Goal: Task Accomplishment & Management: Manage account settings

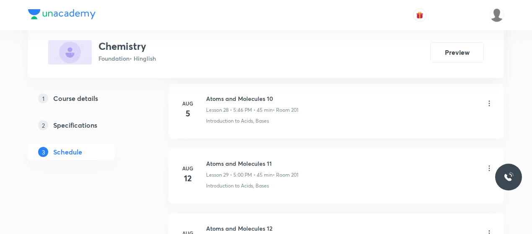
scroll to position [2698, 0]
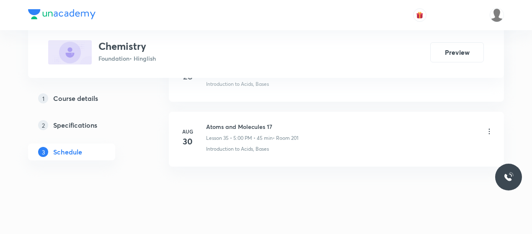
click at [224, 122] on h6 "Atoms and Molecules 17" at bounding box center [252, 126] width 92 height 9
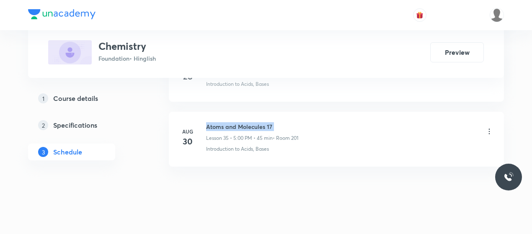
copy h6 "Atoms and Molecules 17"
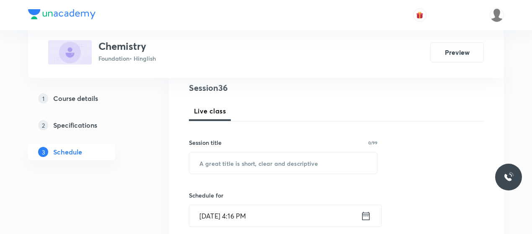
scroll to position [101, 0]
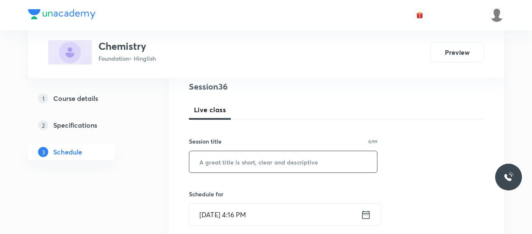
click at [281, 152] on input "text" at bounding box center [283, 161] width 188 height 21
paste input "Atoms and Molecules 17"
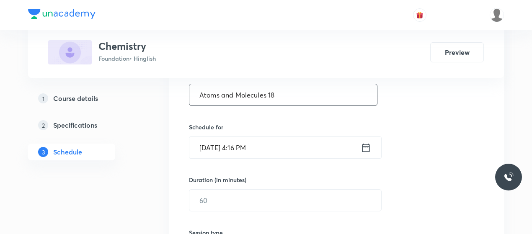
scroll to position [169, 0]
type input "Atoms and Molecules 18"
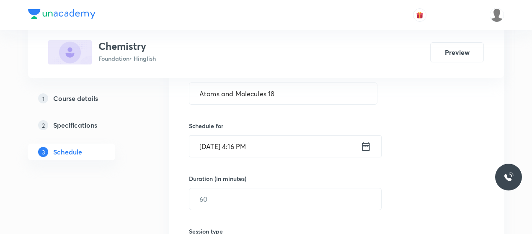
click at [238, 149] on input "Sep 4, 2025, 4:16 PM" at bounding box center [274, 146] width 171 height 21
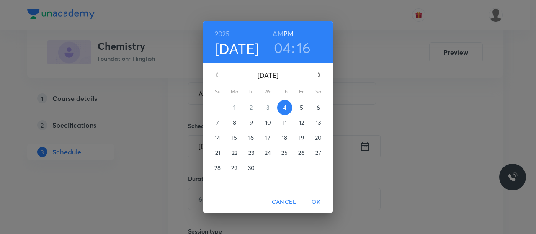
click at [287, 45] on h3 "04" at bounding box center [282, 48] width 17 height 18
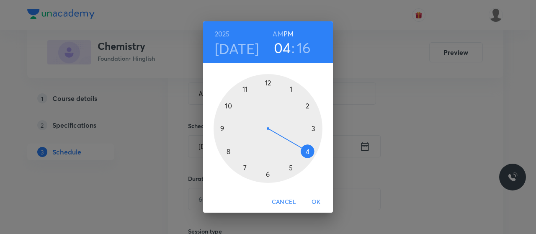
click at [289, 165] on div at bounding box center [268, 128] width 109 height 109
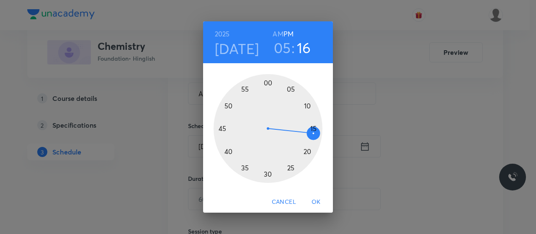
click at [266, 81] on div at bounding box center [268, 128] width 109 height 109
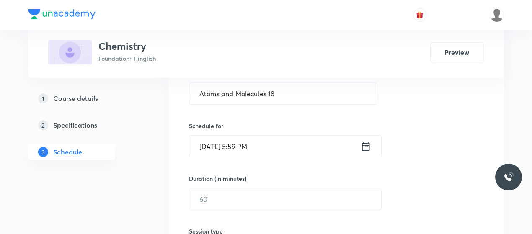
scroll to position [183, 0]
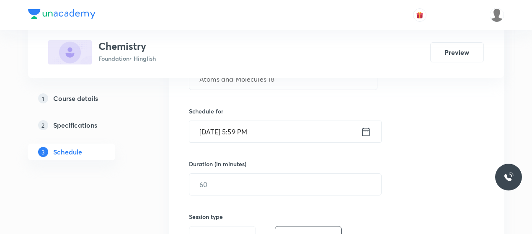
click at [245, 130] on input "Sep 4, 2025, 5:59 PM" at bounding box center [274, 131] width 171 height 21
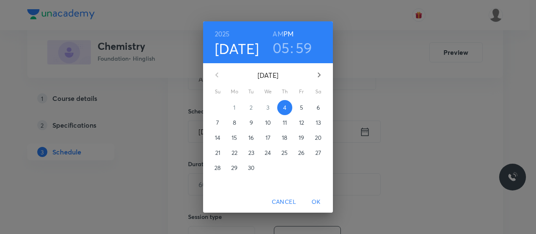
click at [309, 46] on h3 "59" at bounding box center [304, 48] width 17 height 18
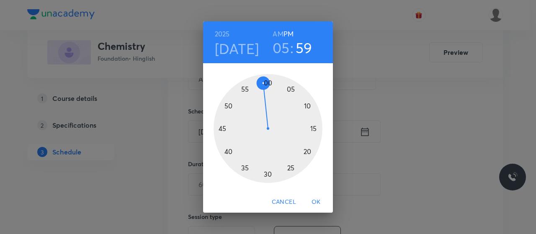
click at [268, 85] on div at bounding box center [268, 128] width 109 height 109
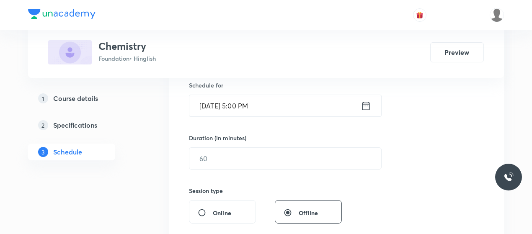
scroll to position [212, 0]
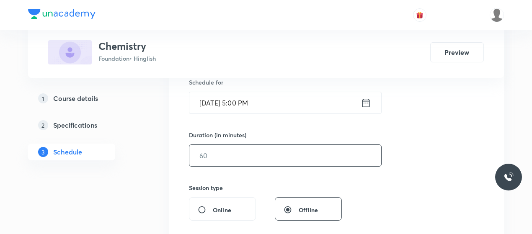
click at [258, 152] on input "text" at bounding box center [285, 155] width 192 height 21
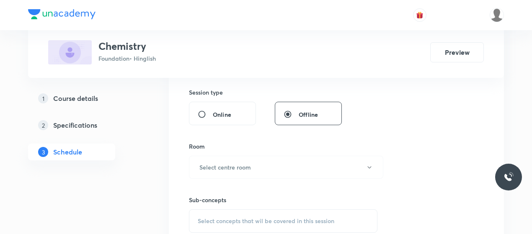
scroll to position [313, 0]
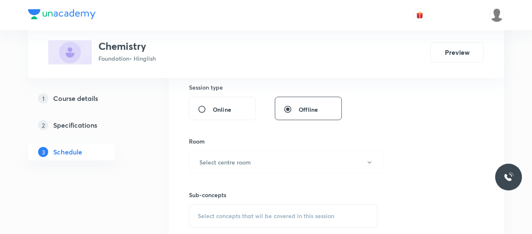
type input "45"
click at [258, 152] on button "Select centre room" at bounding box center [286, 162] width 194 height 23
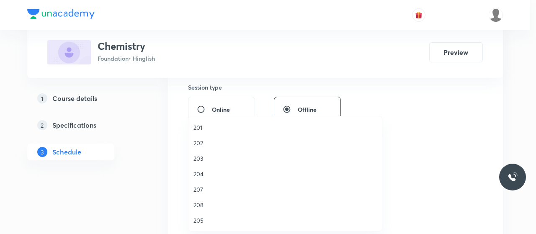
click at [200, 126] on span "201" at bounding box center [284, 127] width 183 height 9
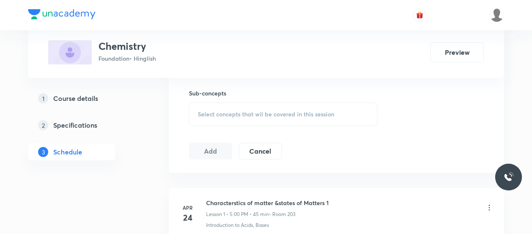
scroll to position [415, 0]
click at [243, 112] on span "Select concepts that wil be covered in this session" at bounding box center [266, 113] width 137 height 7
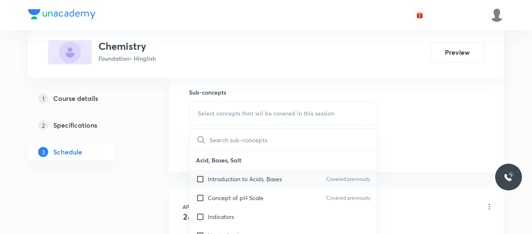
click at [215, 177] on p "Introduction to Acids, Bases" at bounding box center [245, 179] width 74 height 9
checkbox input "true"
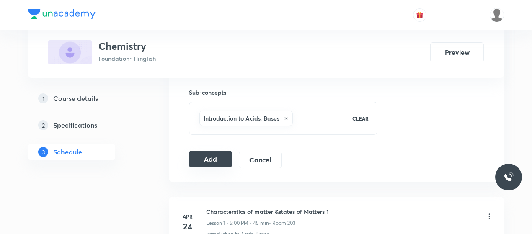
click at [209, 154] on button "Add" at bounding box center [210, 159] width 43 height 17
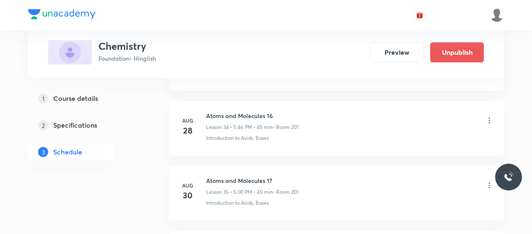
scroll to position [2379, 0]
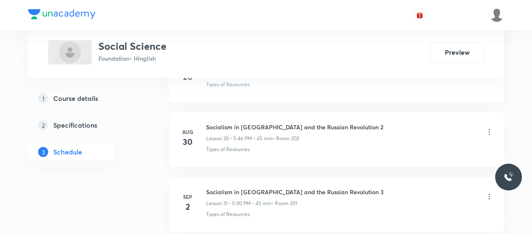
scroll to position [2440, 0]
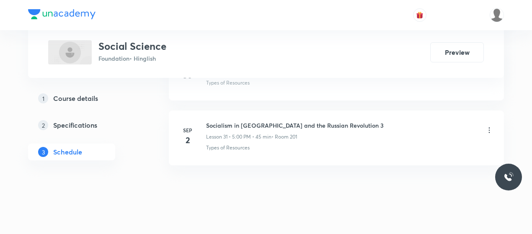
click at [241, 121] on h6 "Socialism in Europe and the Russian Revolution 3" at bounding box center [295, 125] width 178 height 9
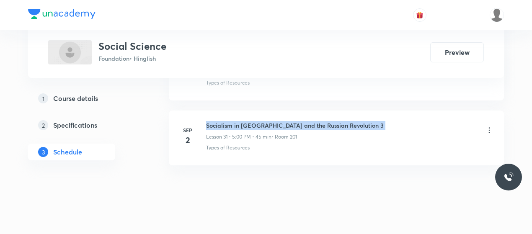
click at [241, 121] on h6 "Socialism in Europe and the Russian Revolution 3" at bounding box center [295, 125] width 178 height 9
copy h6 "Socialism in Europe and the Russian Revolution 3"
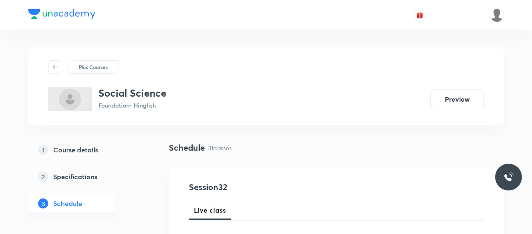
scroll to position [123, 0]
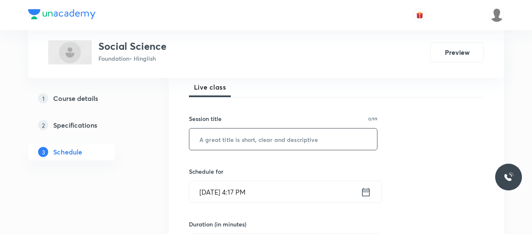
click at [238, 140] on input "text" at bounding box center [283, 139] width 188 height 21
paste input "Socialism in Europe and the Russian Revolution 3"
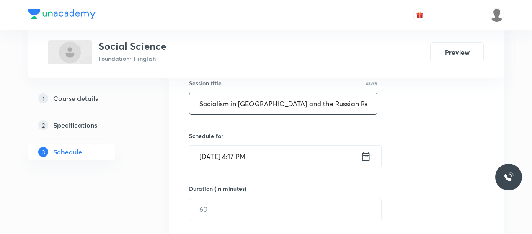
scroll to position [162, 0]
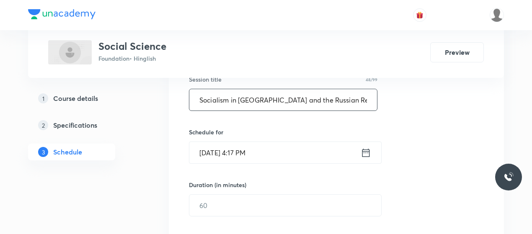
type input "Socialism in Europe and the Russian Revolution 4"
click at [236, 153] on input "Sep 4, 2025, 4:17 PM" at bounding box center [274, 152] width 171 height 21
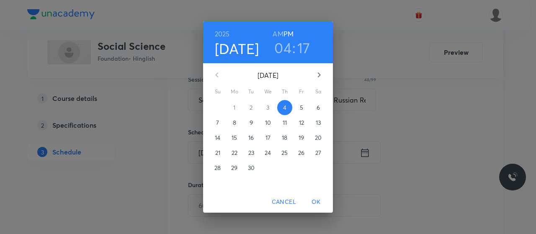
click at [284, 48] on h3 "04" at bounding box center [282, 48] width 17 height 18
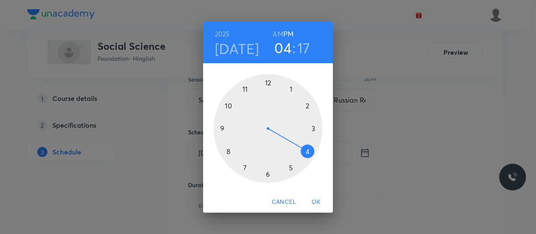
click at [289, 168] on div at bounding box center [268, 128] width 109 height 109
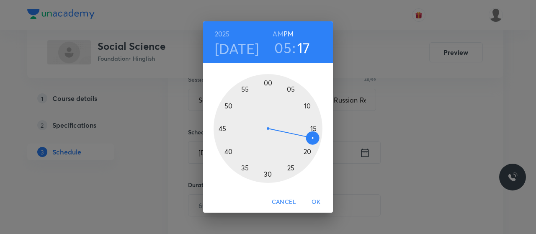
click at [222, 125] on div at bounding box center [268, 128] width 109 height 109
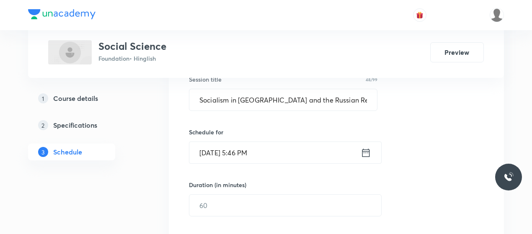
scroll to position [169, 0]
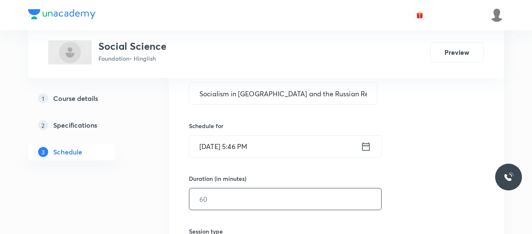
click at [245, 191] on input "text" at bounding box center [285, 198] width 192 height 21
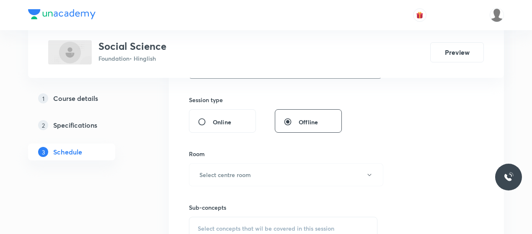
scroll to position [306, 0]
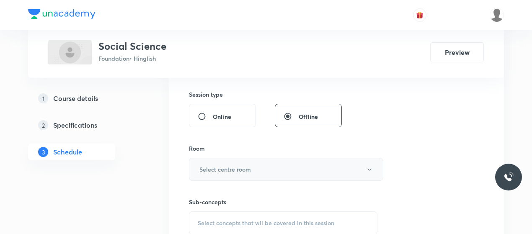
type input "45"
click at [252, 175] on button "Select centre room" at bounding box center [286, 169] width 194 height 23
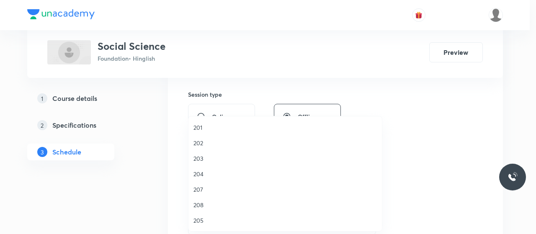
click at [199, 126] on span "201" at bounding box center [284, 127] width 183 height 9
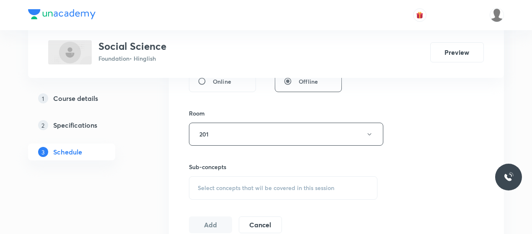
scroll to position [346, 0]
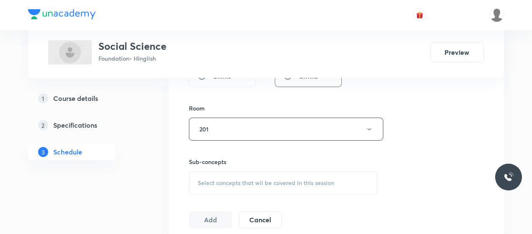
click at [253, 187] on div "Select concepts that wil be covered in this session" at bounding box center [283, 182] width 188 height 23
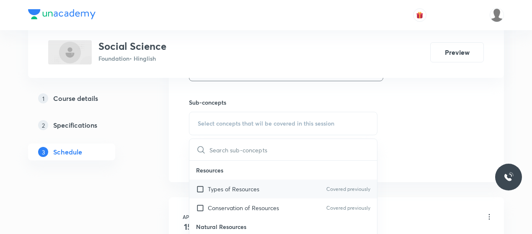
click at [252, 186] on p "Types of Resources" at bounding box center [234, 189] width 52 height 9
checkbox input "true"
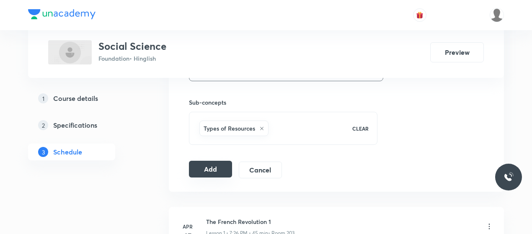
click at [206, 168] on button "Add" at bounding box center [210, 169] width 43 height 17
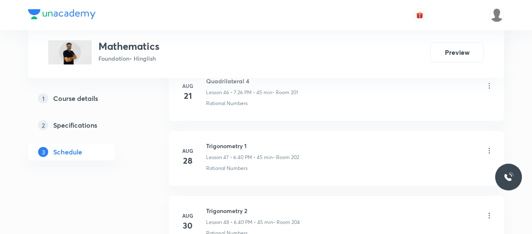
scroll to position [3603, 0]
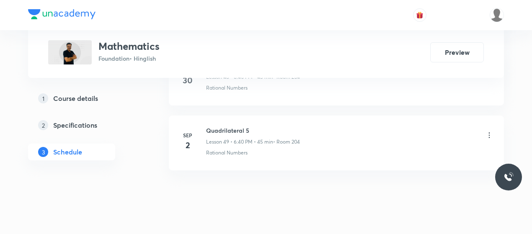
click at [223, 126] on h6 "Quadrilateral 5" at bounding box center [253, 130] width 94 height 9
copy h6 "Quadrilateral 5"
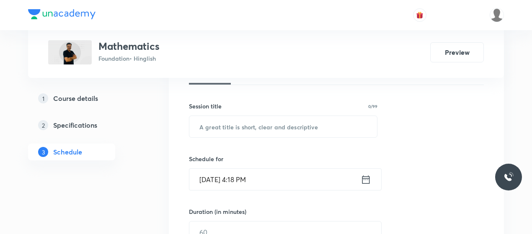
scroll to position [137, 0]
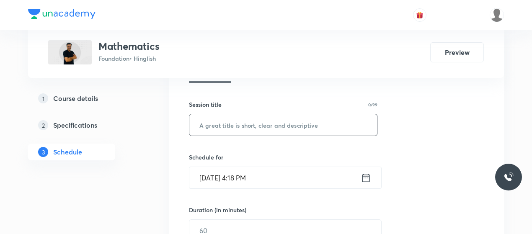
click at [239, 120] on input "text" at bounding box center [283, 124] width 188 height 21
paste input "Quadrilateral 5"
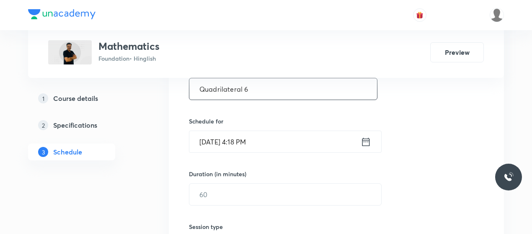
type input "Quadrilateral 6"
click at [242, 141] on input "[DATE] 4:18 PM" at bounding box center [274, 141] width 171 height 21
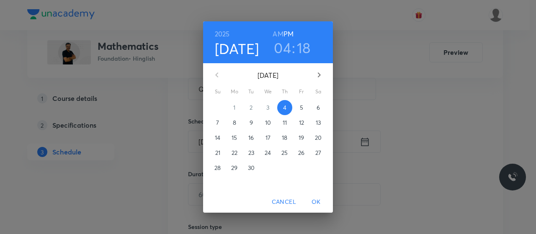
click at [282, 49] on h3 "04" at bounding box center [282, 48] width 17 height 18
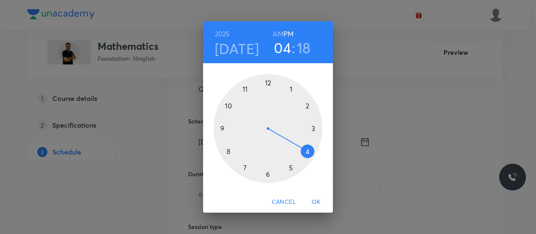
click at [266, 175] on div at bounding box center [268, 128] width 109 height 109
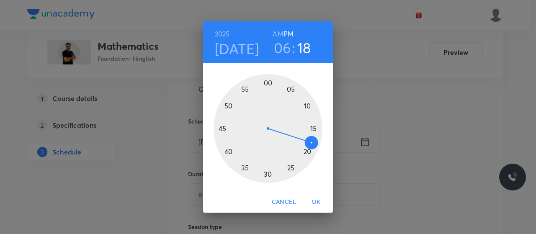
click at [227, 152] on div at bounding box center [268, 128] width 109 height 109
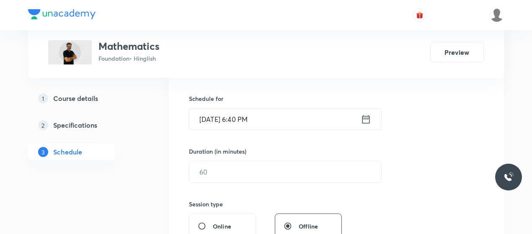
scroll to position [208, 0]
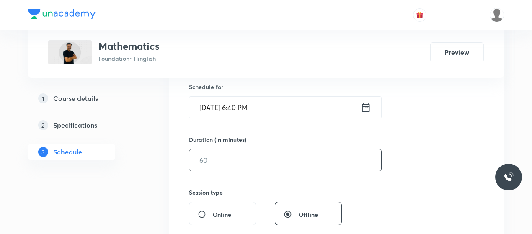
click at [231, 165] on input "text" at bounding box center [285, 160] width 192 height 21
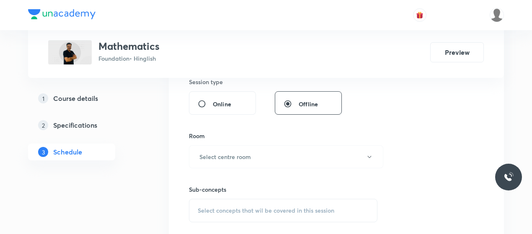
scroll to position [345, 0]
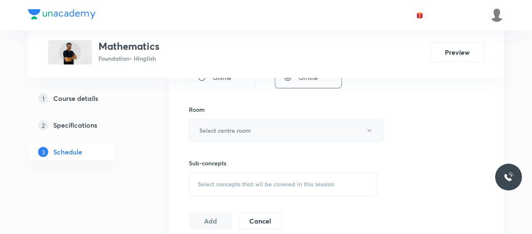
type input "45"
click at [253, 129] on button "Select centre room" at bounding box center [286, 130] width 194 height 23
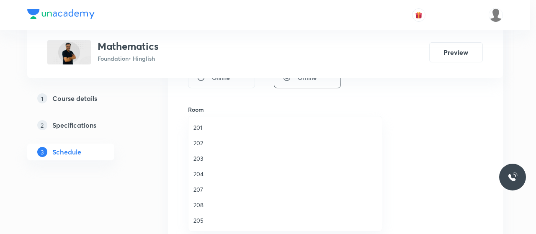
click at [199, 128] on span "201" at bounding box center [284, 127] width 183 height 9
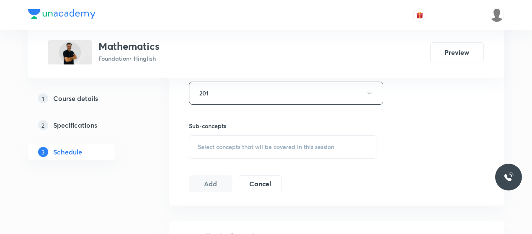
scroll to position [383, 0]
click at [255, 148] on span "Select concepts that wil be covered in this session" at bounding box center [266, 145] width 137 height 7
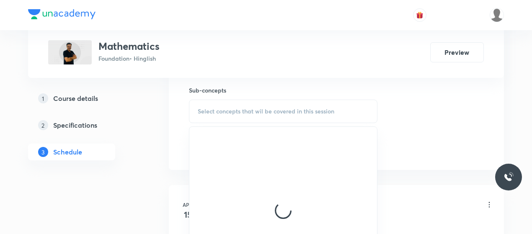
scroll to position [418, 0]
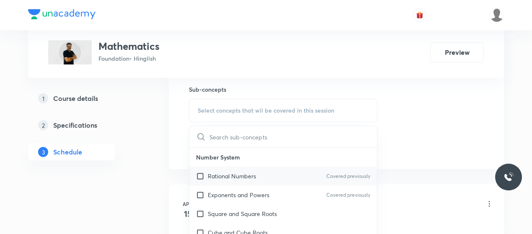
click at [239, 172] on p "Rational Numbers" at bounding box center [232, 176] width 48 height 9
checkbox input "true"
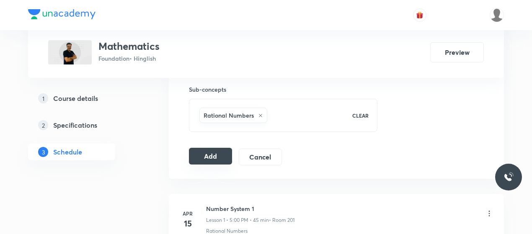
click at [198, 155] on button "Add" at bounding box center [210, 156] width 43 height 17
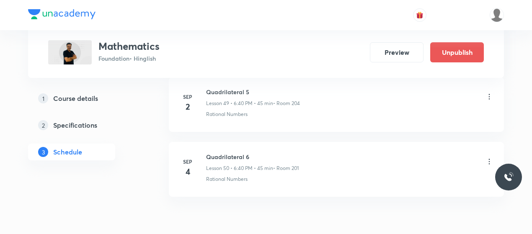
scroll to position [3254, 0]
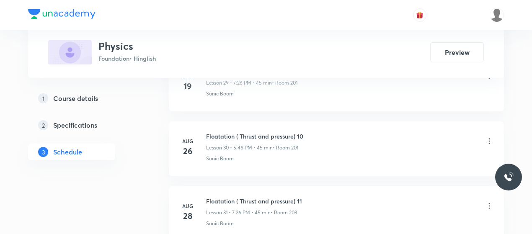
scroll to position [2504, 0]
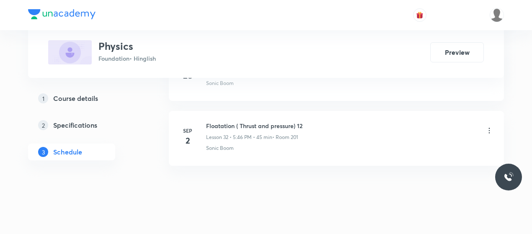
click at [228, 121] on h6 "Floatation ( Thrust and pressure) 12" at bounding box center [254, 125] width 96 height 9
copy h6 "Floatation ( Thrust and pressure) 12"
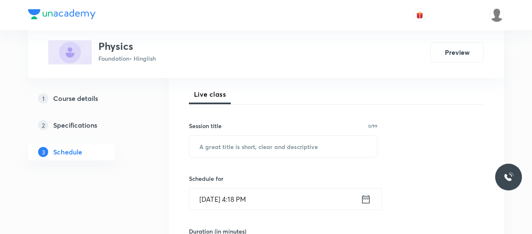
scroll to position [123, 0]
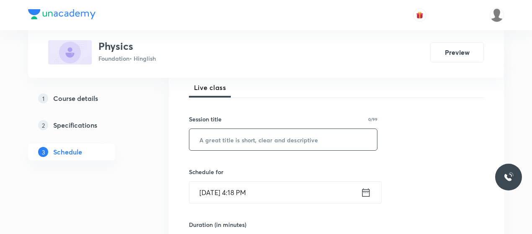
click at [235, 140] on input "text" at bounding box center [283, 139] width 188 height 21
paste input "Floatation ( Thrust and pressure) 12"
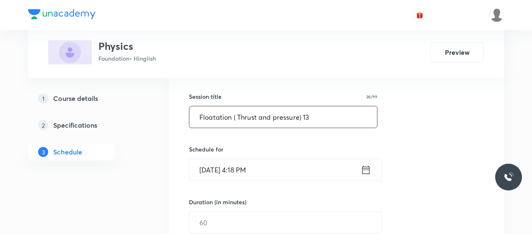
scroll to position [146, 0]
type input "Floatation ( Thrust and pressure) 13"
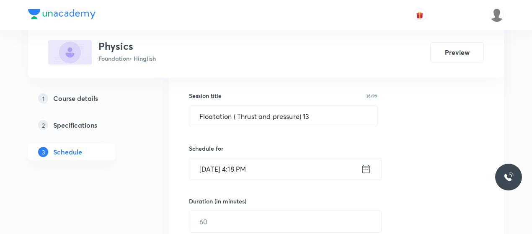
click at [238, 168] on input "[DATE] 4:18 PM" at bounding box center [274, 168] width 171 height 21
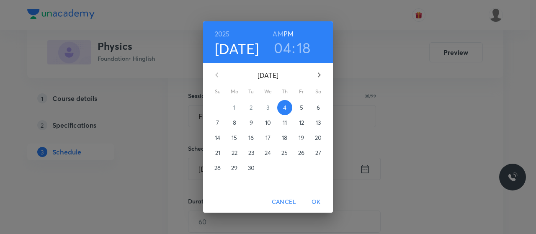
click at [287, 44] on h3 "04" at bounding box center [282, 48] width 17 height 18
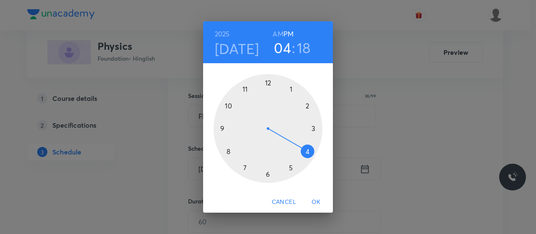
click at [245, 165] on div at bounding box center [268, 128] width 109 height 109
click at [286, 170] on div at bounding box center [268, 128] width 109 height 109
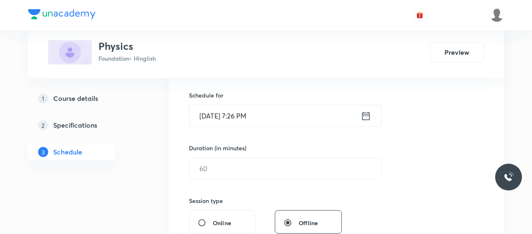
scroll to position [201, 0]
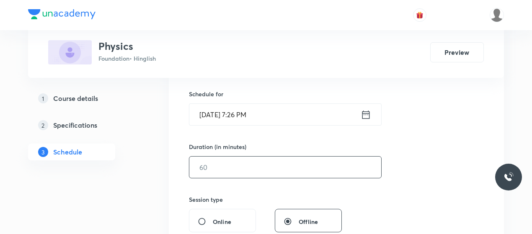
click at [245, 168] on input "text" at bounding box center [285, 167] width 192 height 21
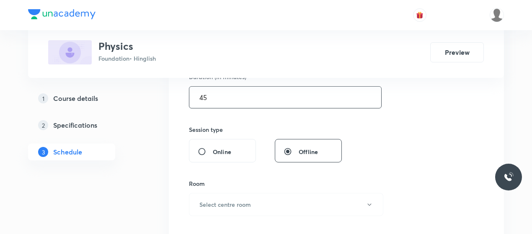
scroll to position [286, 0]
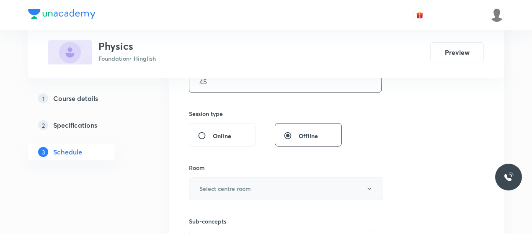
type input "45"
click at [245, 183] on button "Select centre room" at bounding box center [286, 188] width 194 height 23
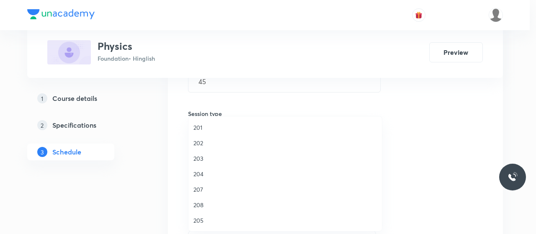
click at [199, 126] on span "201" at bounding box center [284, 127] width 183 height 9
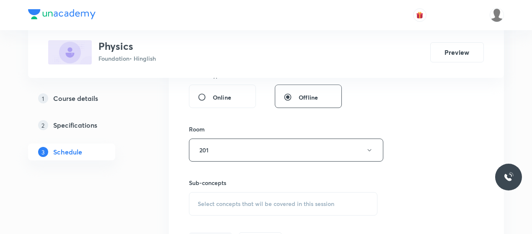
scroll to position [342, 0]
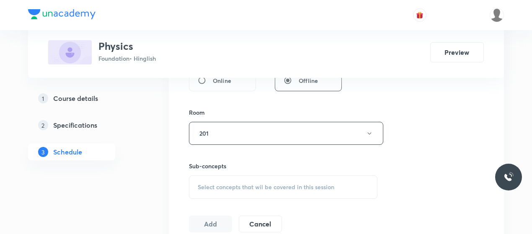
click at [282, 193] on div "Select concepts that wil be covered in this session" at bounding box center [283, 186] width 188 height 23
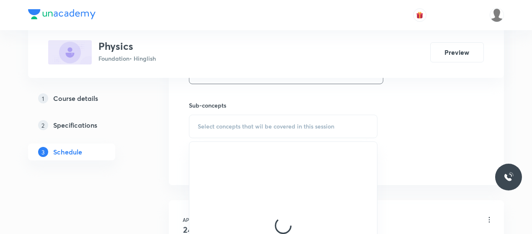
scroll to position [403, 0]
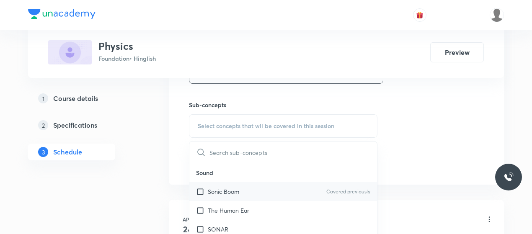
click at [216, 190] on p "Sonic Boom" at bounding box center [223, 191] width 31 height 9
checkbox input "true"
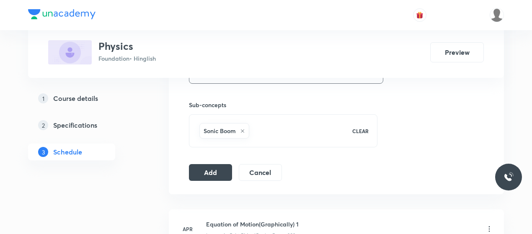
click at [213, 172] on button "Add" at bounding box center [210, 171] width 43 height 17
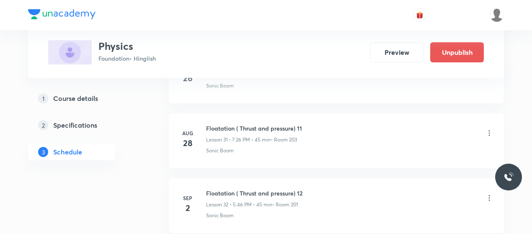
scroll to position [2185, 0]
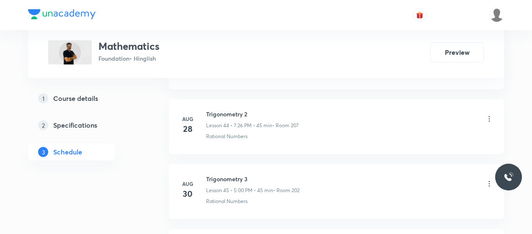
scroll to position [3409, 0]
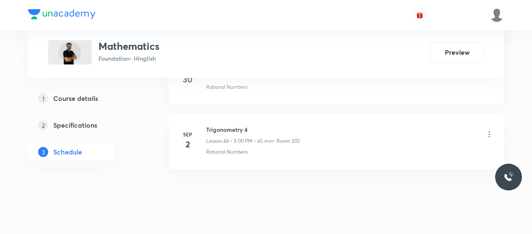
click at [226, 125] on h6 "Trigonometry 4" at bounding box center [252, 129] width 93 height 9
copy h6 "Trigonometry 4"
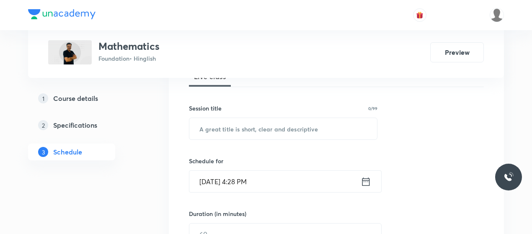
scroll to position [139, 0]
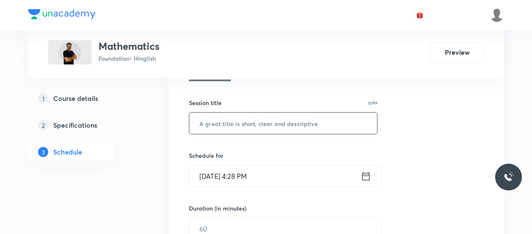
click at [242, 117] on input "text" at bounding box center [283, 123] width 188 height 21
paste input "Trigonometry 4"
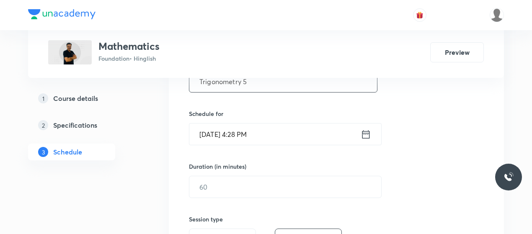
scroll to position [187, 0]
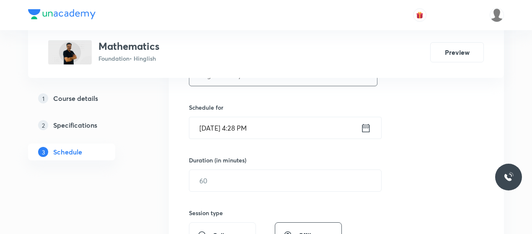
type input "Trigonometry 5"
click at [218, 124] on input "Sep 4, 2025, 4:28 PM" at bounding box center [274, 127] width 171 height 21
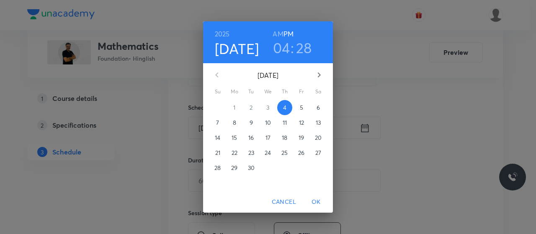
click at [285, 46] on h3 "04" at bounding box center [281, 48] width 17 height 18
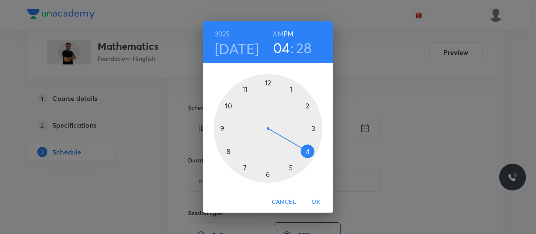
click at [289, 167] on div at bounding box center [268, 128] width 109 height 109
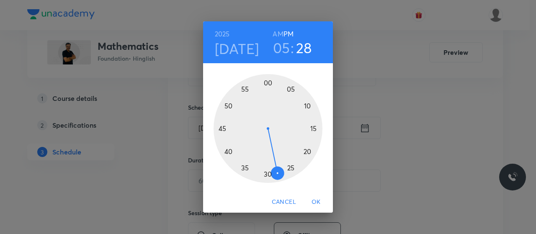
click at [266, 85] on div at bounding box center [268, 128] width 109 height 109
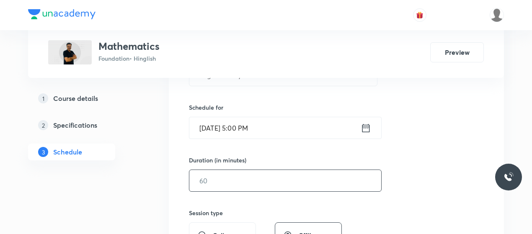
click at [237, 175] on input "text" at bounding box center [285, 180] width 192 height 21
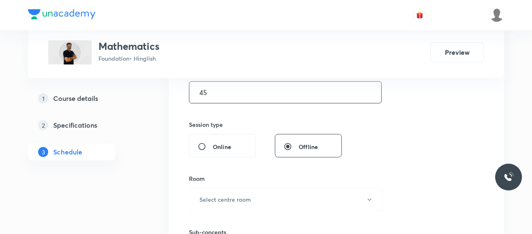
scroll to position [283, 0]
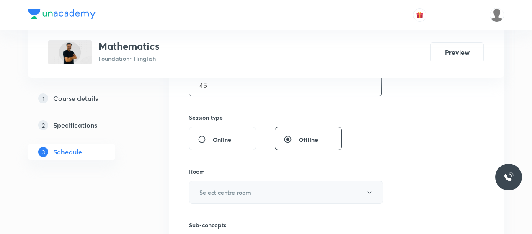
type input "45"
click at [248, 188] on h6 "Select centre room" at bounding box center [225, 192] width 52 height 9
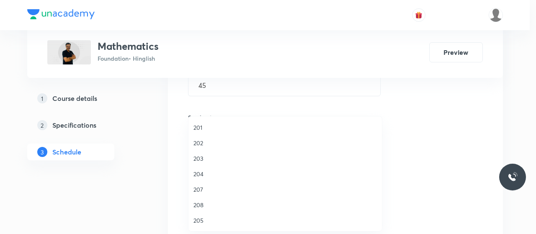
click at [196, 129] on span "201" at bounding box center [284, 127] width 183 height 9
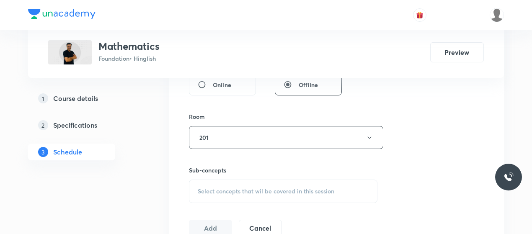
scroll to position [360, 0]
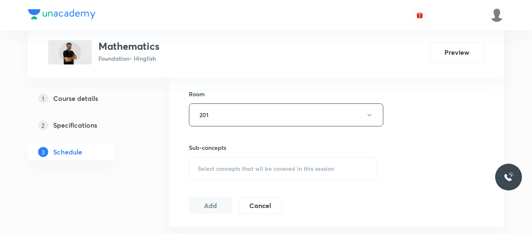
click at [256, 174] on div "Select concepts that wil be covered in this session" at bounding box center [283, 168] width 188 height 23
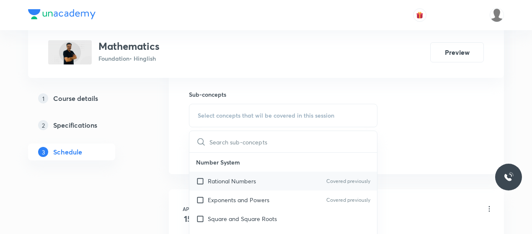
click at [213, 175] on div "Rational Numbers Covered previously" at bounding box center [283, 181] width 188 height 19
checkbox input "true"
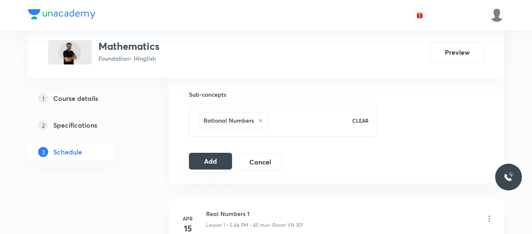
click at [213, 159] on button "Add" at bounding box center [210, 161] width 43 height 17
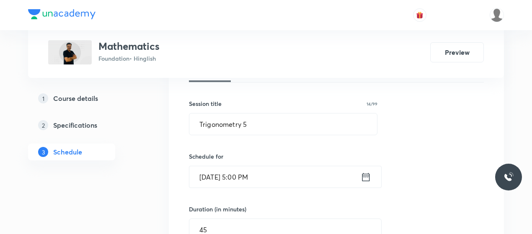
scroll to position [160, 0]
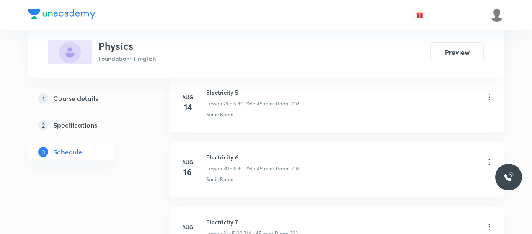
scroll to position [2633, 0]
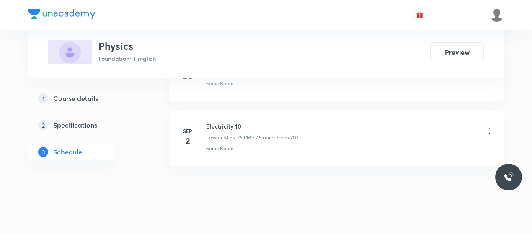
click at [218, 111] on li "[DATE] Electricity 10 Lesson 34 • 7:26 PM • 45 min • Room 202 Sonic Boom" at bounding box center [336, 138] width 335 height 55
copy h6 "Electricity 10"
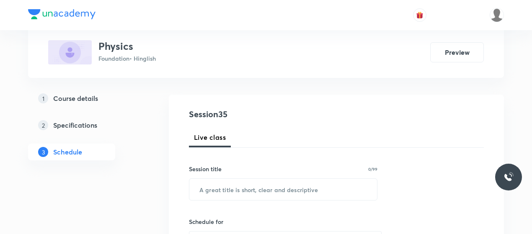
scroll to position [73, 0]
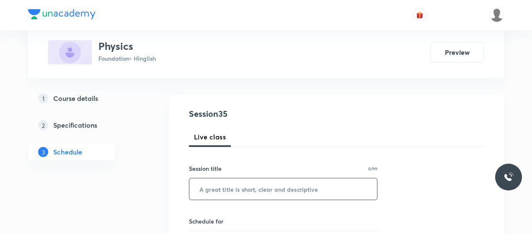
click at [244, 186] on input "text" at bounding box center [283, 188] width 188 height 21
paste input "Electricity 10"
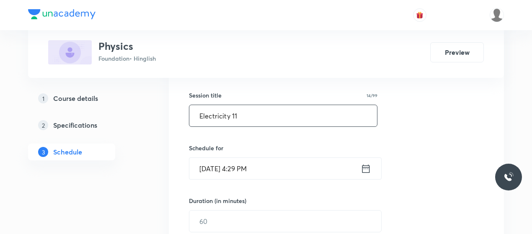
scroll to position [147, 0]
type input "Electricity 11"
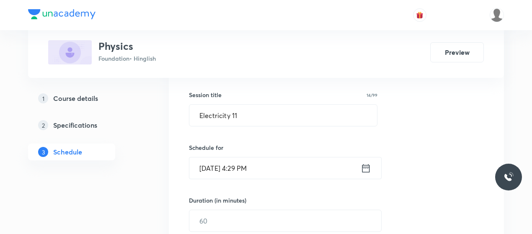
click at [218, 167] on input "[DATE] 4:29 PM" at bounding box center [274, 167] width 171 height 21
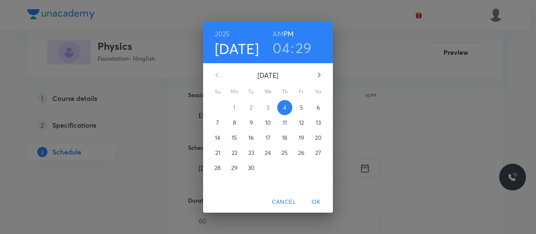
click at [282, 49] on h3 "04" at bounding box center [281, 48] width 17 height 18
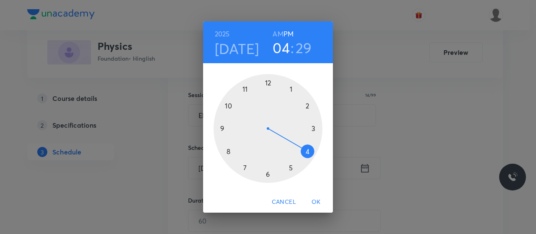
click at [291, 169] on div at bounding box center [268, 128] width 109 height 109
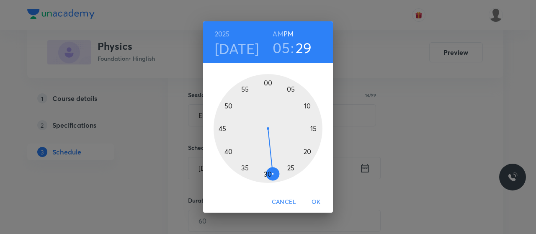
click at [220, 124] on div at bounding box center [268, 128] width 109 height 109
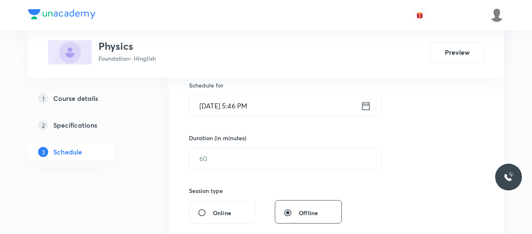
scroll to position [210, 0]
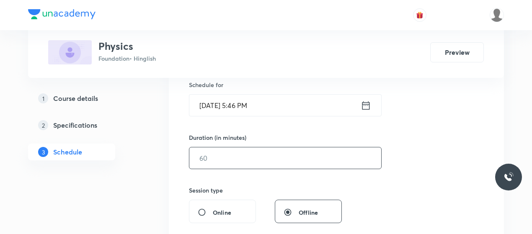
click at [242, 163] on input "text" at bounding box center [285, 157] width 192 height 21
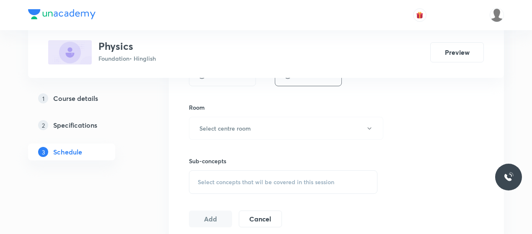
scroll to position [348, 0]
type input "45"
click at [263, 127] on button "Select centre room" at bounding box center [286, 126] width 194 height 23
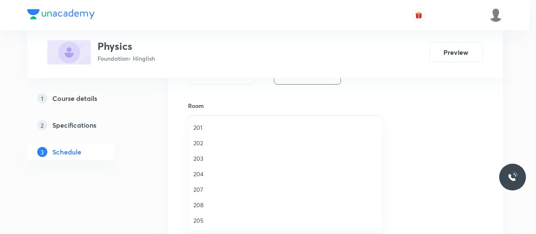
click at [197, 129] on span "201" at bounding box center [284, 127] width 183 height 9
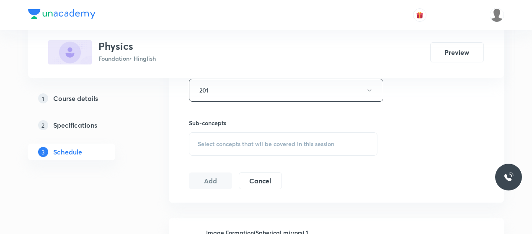
scroll to position [385, 0]
click at [271, 142] on span "Select concepts that wil be covered in this session" at bounding box center [266, 143] width 137 height 7
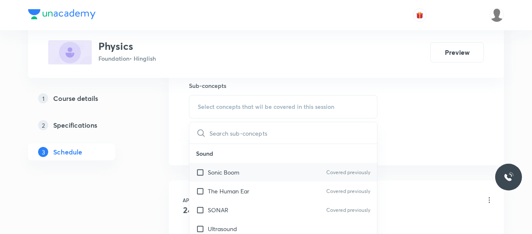
click at [223, 165] on div "Sonic Boom Covered previously" at bounding box center [283, 172] width 188 height 19
checkbox input "true"
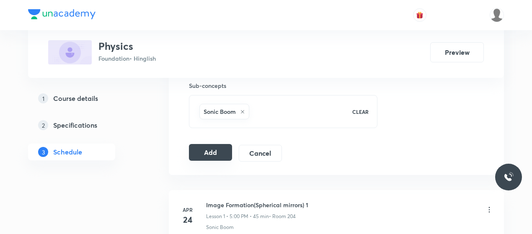
click at [219, 151] on button "Add" at bounding box center [210, 152] width 43 height 17
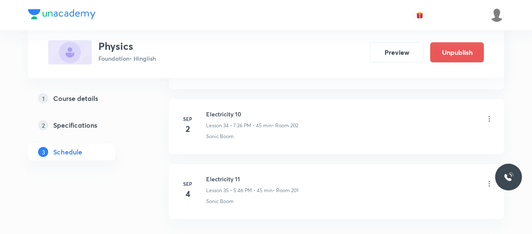
scroll to position [2314, 0]
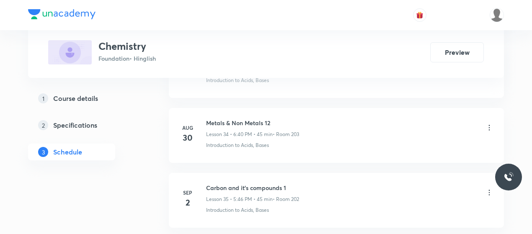
scroll to position [2698, 0]
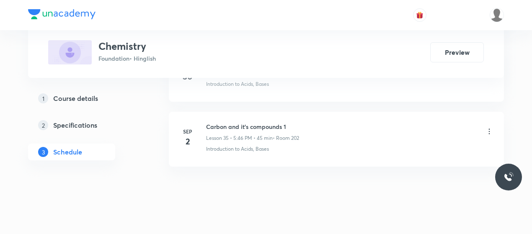
click at [232, 122] on h6 "Carbon and it's compounds 1" at bounding box center [252, 126] width 93 height 9
copy h6 "Carbon and it's compounds 1"
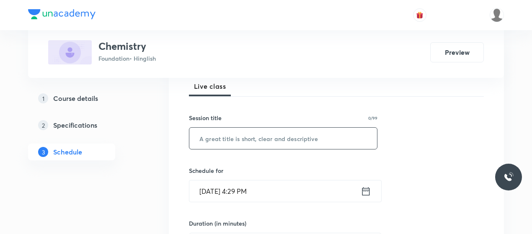
scroll to position [130, 0]
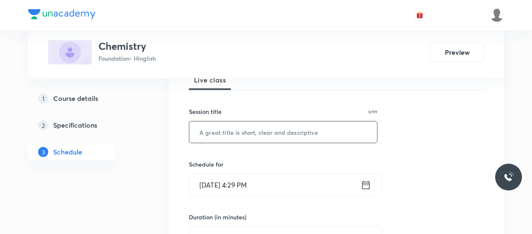
click at [237, 128] on input "text" at bounding box center [283, 131] width 188 height 21
paste input "Carbon and it's compounds 1"
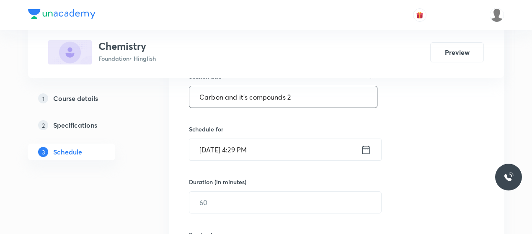
type input "Carbon and it's compounds 2"
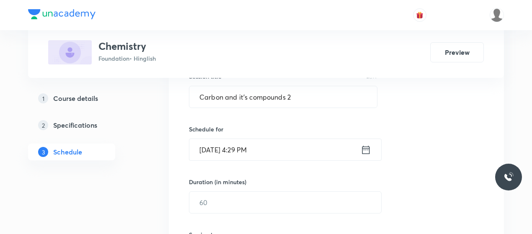
click at [238, 151] on input "[DATE] 4:29 PM" at bounding box center [274, 149] width 171 height 21
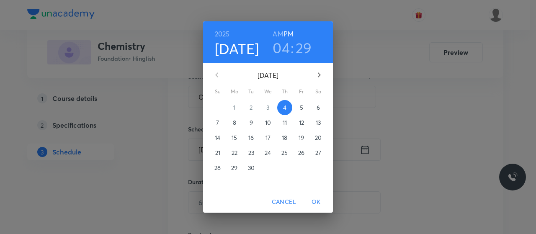
click at [284, 44] on h3 "04" at bounding box center [281, 48] width 17 height 18
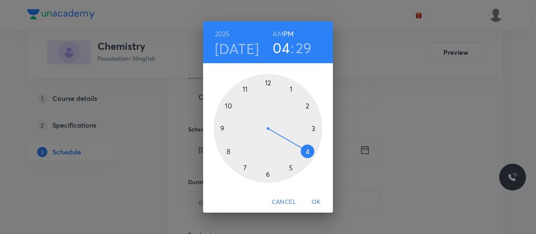
click at [267, 174] on div at bounding box center [268, 128] width 109 height 109
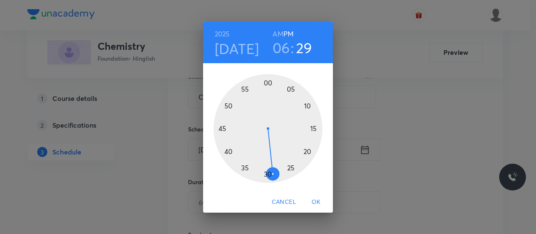
click at [228, 152] on div at bounding box center [268, 128] width 109 height 109
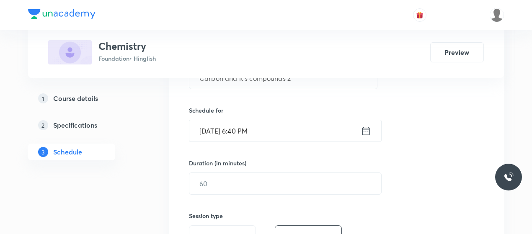
scroll to position [186, 0]
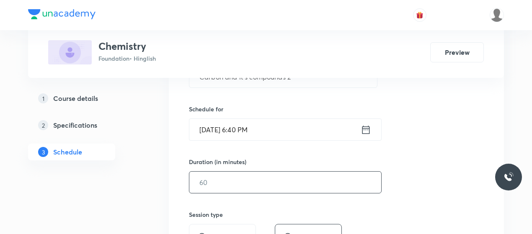
click at [253, 186] on input "text" at bounding box center [285, 182] width 192 height 21
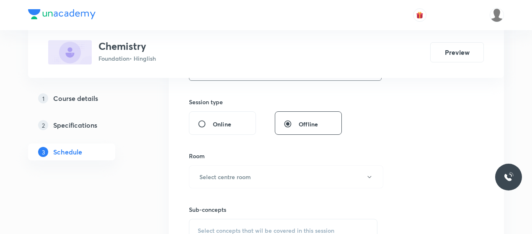
scroll to position [299, 0]
type input "45"
click at [255, 175] on button "Select centre room" at bounding box center [286, 176] width 194 height 23
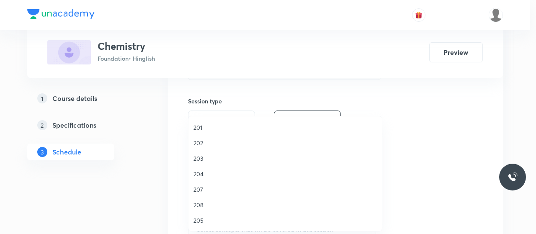
click at [198, 137] on li "202" at bounding box center [284, 142] width 193 height 15
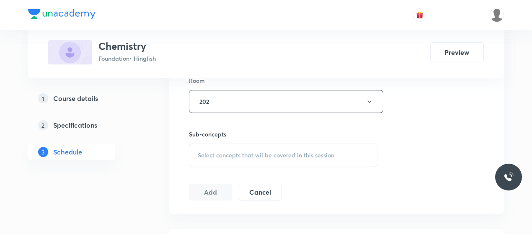
scroll to position [381, 0]
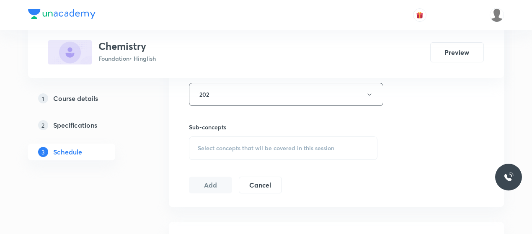
click at [268, 142] on div "Select concepts that wil be covered in this session" at bounding box center [283, 148] width 188 height 23
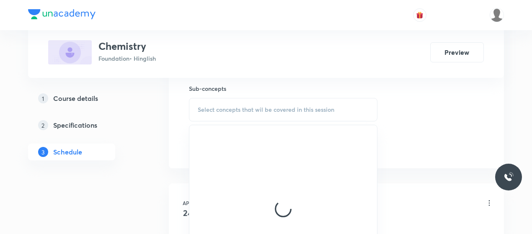
scroll to position [423, 0]
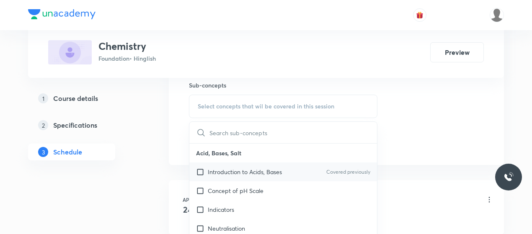
click at [235, 172] on p "Introduction to Acids, Bases" at bounding box center [245, 172] width 74 height 9
checkbox input "true"
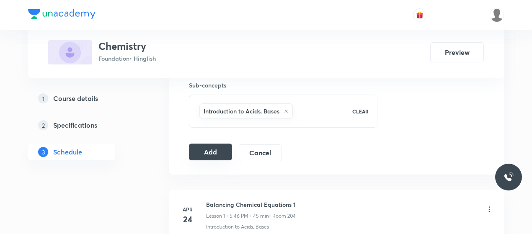
click at [210, 155] on button "Add" at bounding box center [210, 152] width 43 height 17
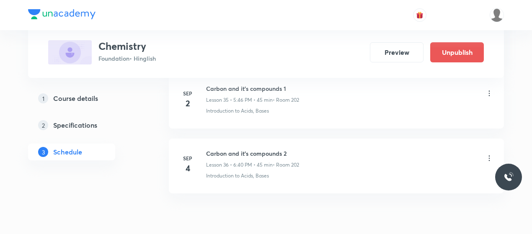
scroll to position [2379, 0]
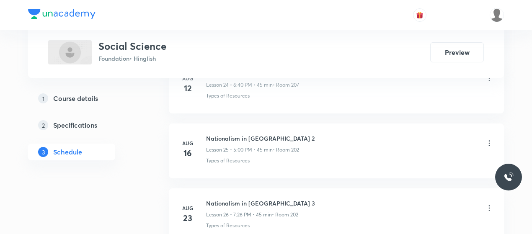
scroll to position [2310, 0]
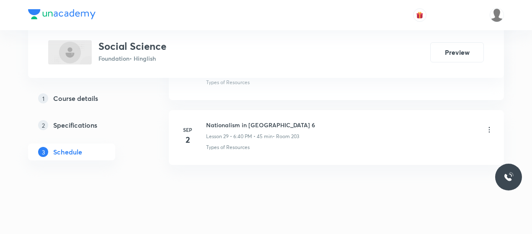
click at [228, 121] on h6 "Nationalism in [GEOGRAPHIC_DATA] 6" at bounding box center [260, 125] width 109 height 9
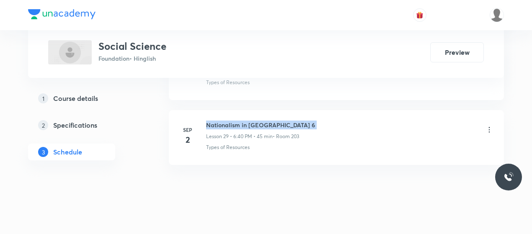
click at [228, 121] on h6 "Nationalism in [GEOGRAPHIC_DATA] 6" at bounding box center [260, 125] width 109 height 9
copy h6 "Nationalism in [GEOGRAPHIC_DATA] 6"
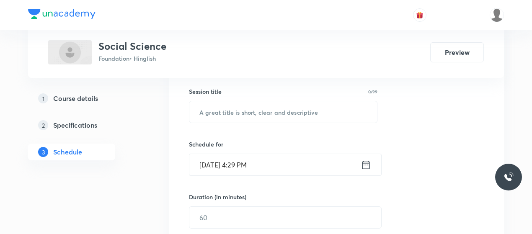
scroll to position [156, 0]
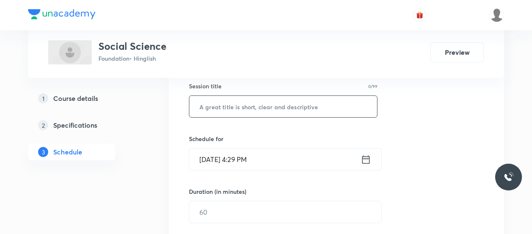
click at [237, 113] on input "text" at bounding box center [283, 106] width 188 height 21
paste input "Nationalism in [GEOGRAPHIC_DATA] 6"
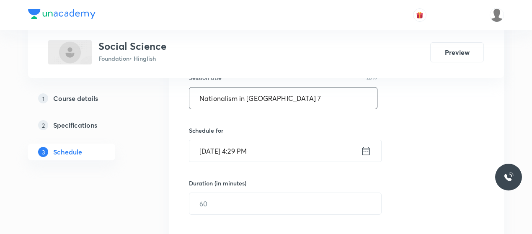
type input "Nationalism in [GEOGRAPHIC_DATA] 7"
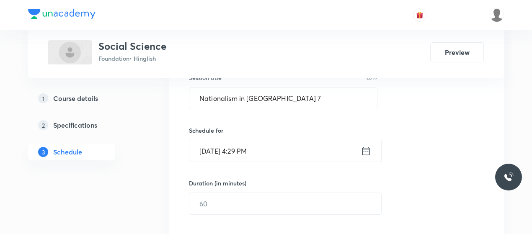
click at [240, 157] on input "[DATE] 4:29 PM" at bounding box center [274, 150] width 171 height 21
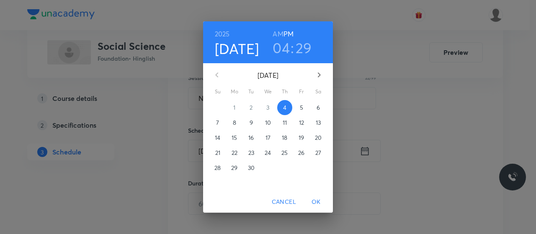
click at [287, 52] on h3 "04" at bounding box center [281, 48] width 17 height 18
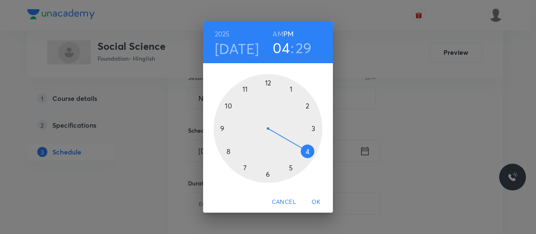
click at [243, 166] on div at bounding box center [268, 128] width 109 height 109
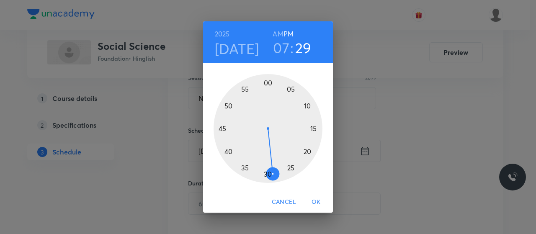
click at [286, 171] on div at bounding box center [268, 128] width 109 height 109
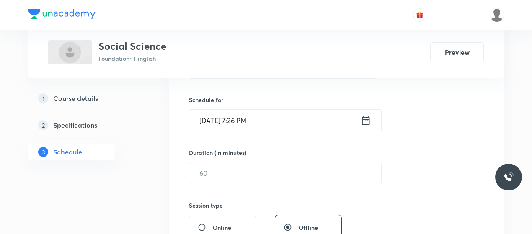
scroll to position [205, 0]
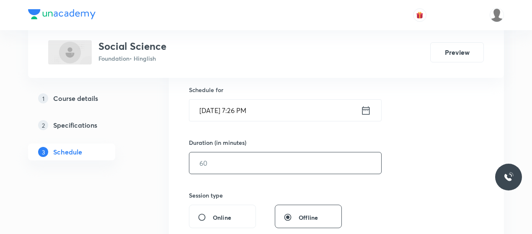
click at [259, 170] on input "text" at bounding box center [285, 162] width 192 height 21
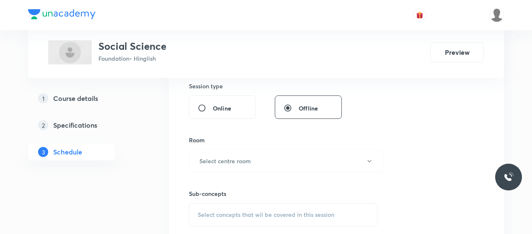
scroll to position [315, 0]
type input "45"
click at [259, 170] on button "Select centre room" at bounding box center [286, 160] width 194 height 23
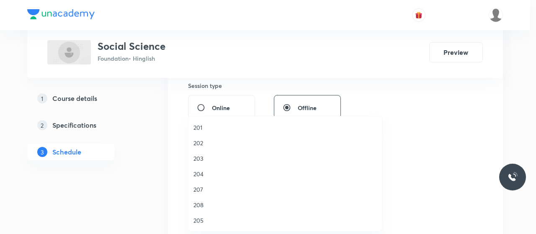
click at [199, 139] on span "202" at bounding box center [284, 143] width 183 height 9
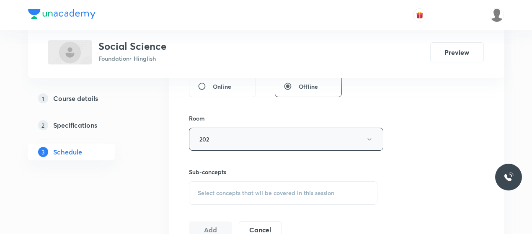
scroll to position [358, 0]
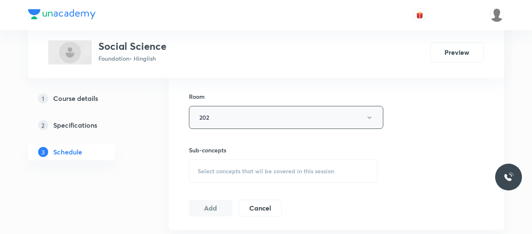
click at [253, 164] on div "Select concepts that wil be covered in this session" at bounding box center [283, 171] width 188 height 23
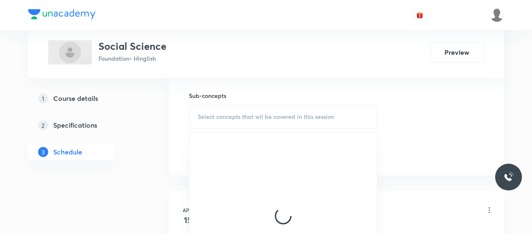
scroll to position [415, 0]
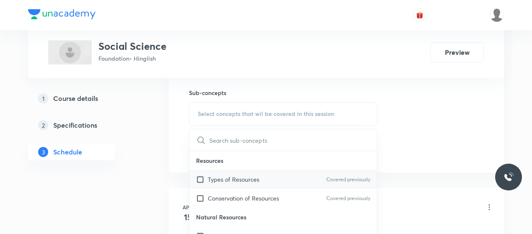
click at [237, 186] on div "Types of Resources Covered previously" at bounding box center [283, 179] width 188 height 19
checkbox input "true"
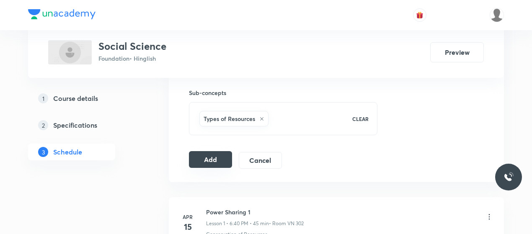
click at [221, 156] on button "Add" at bounding box center [210, 159] width 43 height 17
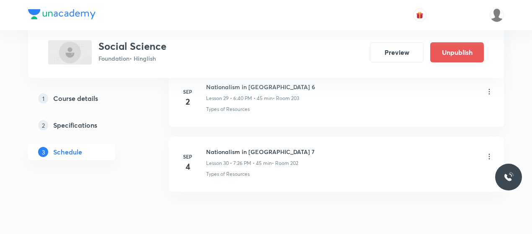
scroll to position [1991, 0]
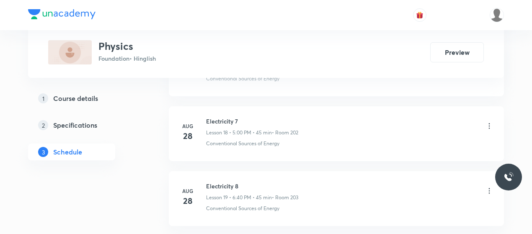
scroll to position [1728, 0]
click at [220, 118] on h6 "Electricity 9" at bounding box center [252, 122] width 93 height 9
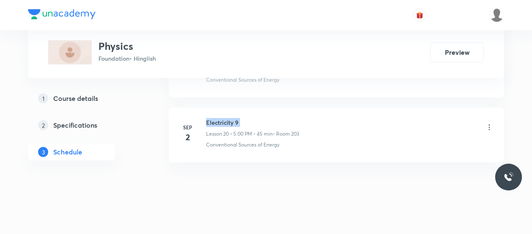
copy h6 "Electricity 9"
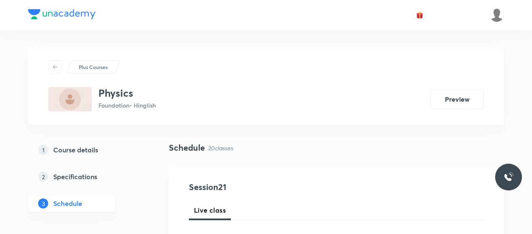
scroll to position [63, 0]
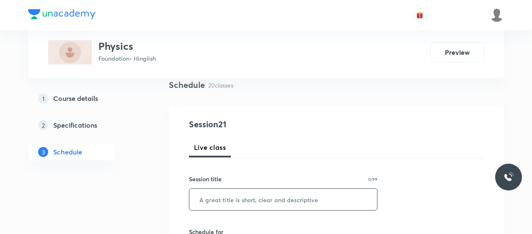
click at [248, 196] on input "text" at bounding box center [283, 199] width 188 height 21
paste input "Electricity 9"
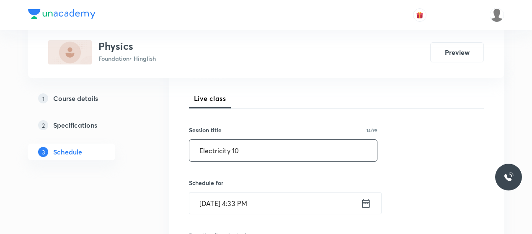
scroll to position [113, 0]
type input "Electricity 10"
click at [241, 199] on input "[DATE] 4:33 PM" at bounding box center [274, 201] width 171 height 21
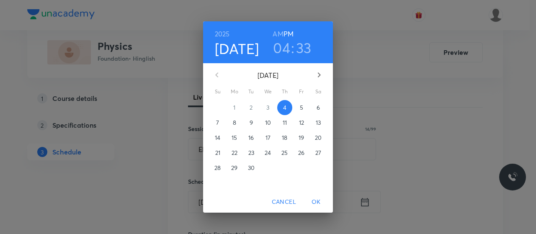
click at [285, 47] on h3 "04" at bounding box center [281, 48] width 17 height 18
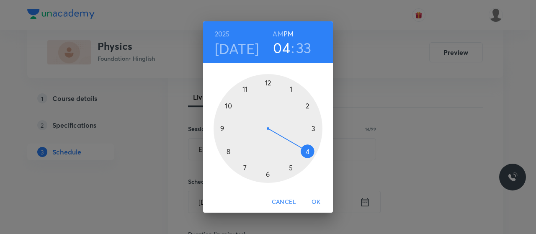
click at [290, 168] on div at bounding box center [268, 128] width 109 height 109
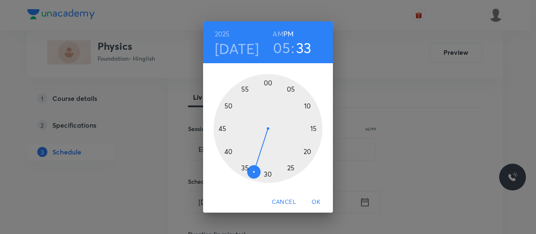
click at [267, 82] on div at bounding box center [268, 128] width 109 height 109
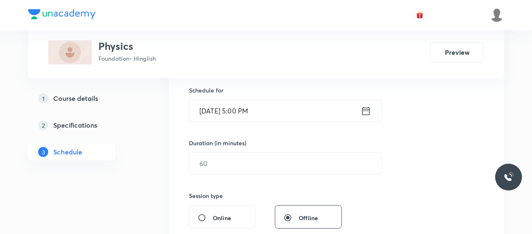
scroll to position [205, 0]
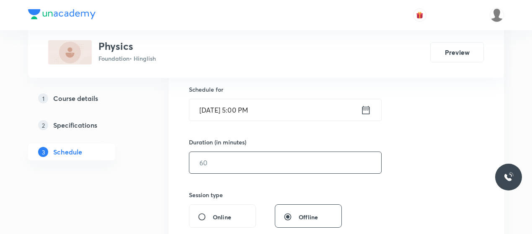
click at [257, 153] on input "text" at bounding box center [285, 162] width 192 height 21
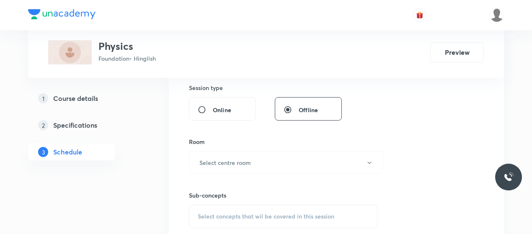
scroll to position [316, 0]
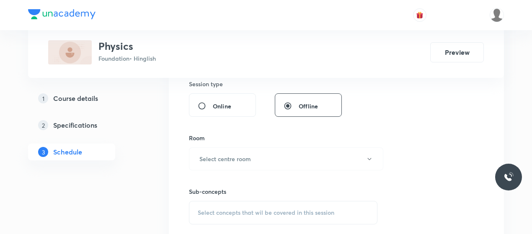
type input "45"
click at [257, 153] on button "Select centre room" at bounding box center [286, 158] width 194 height 23
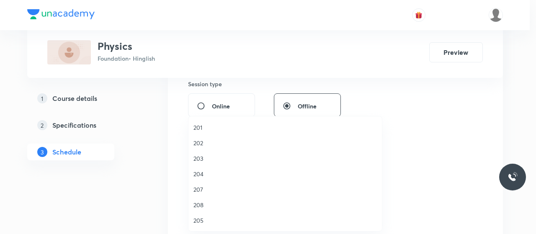
click at [199, 157] on span "203" at bounding box center [284, 158] width 183 height 9
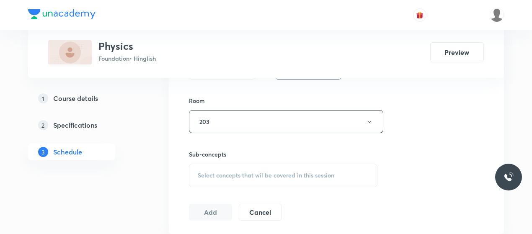
scroll to position [356, 0]
click at [255, 171] on span "Select concepts that wil be covered in this session" at bounding box center [266, 172] width 137 height 7
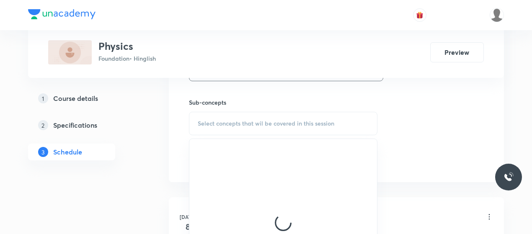
scroll to position [407, 0]
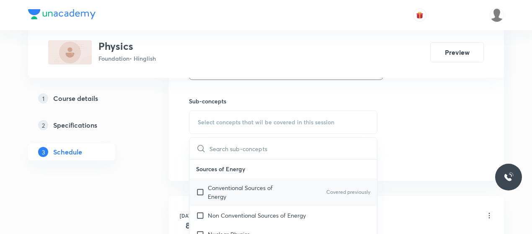
click at [245, 184] on p "Conventional Sources of Energy" at bounding box center [250, 192] width 85 height 18
checkbox input "true"
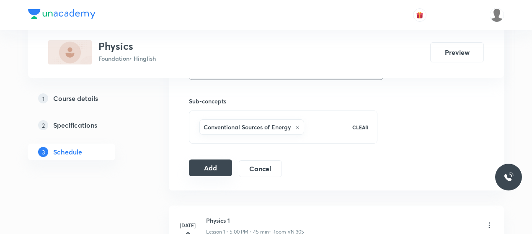
click at [216, 166] on button "Add" at bounding box center [210, 168] width 43 height 17
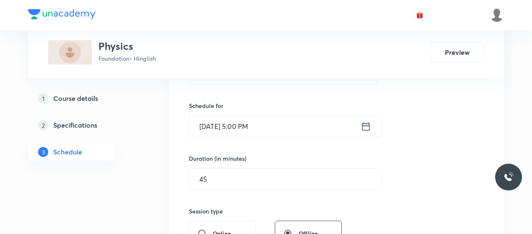
scroll to position [183, 0]
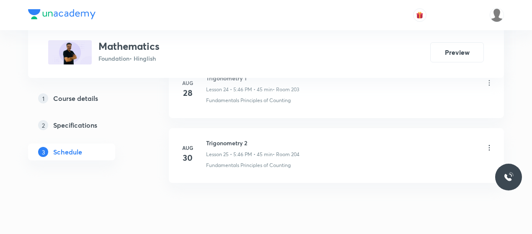
scroll to position [2052, 0]
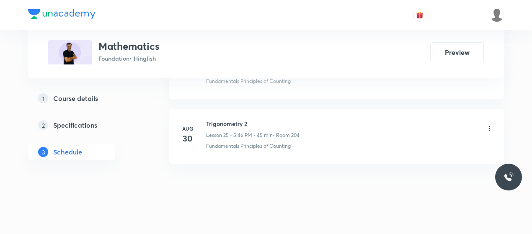
click at [230, 119] on h6 "Trigonometry 2" at bounding box center [252, 123] width 93 height 9
copy h6 "Trigonometry 2"
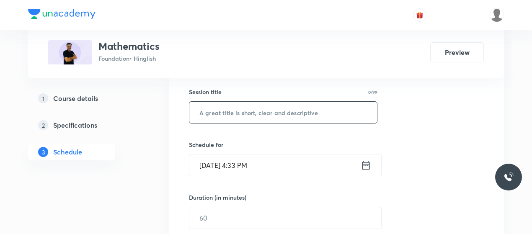
scroll to position [150, 0]
click at [232, 121] on input "text" at bounding box center [283, 112] width 188 height 21
paste input "Trigonometry 2"
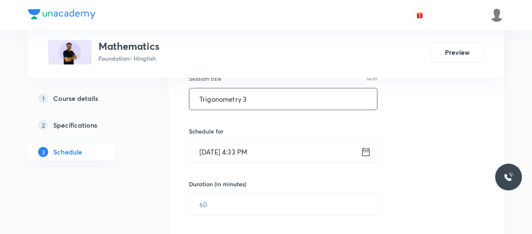
type input "Trigonometry 3"
click at [237, 149] on input "Sep 4, 2025, 4:33 PM" at bounding box center [274, 151] width 171 height 21
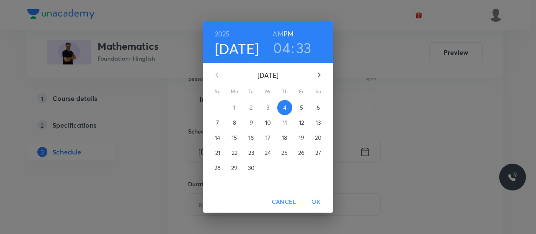
click at [282, 52] on h3 "04" at bounding box center [281, 48] width 17 height 18
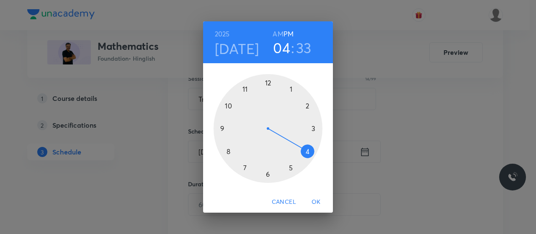
click at [290, 165] on div at bounding box center [268, 128] width 109 height 109
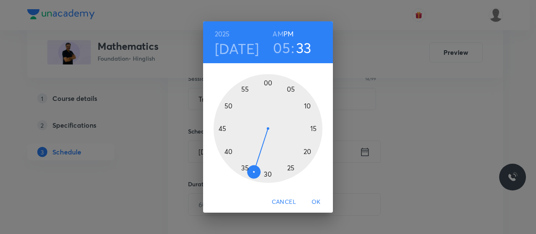
click at [221, 124] on div at bounding box center [268, 128] width 109 height 109
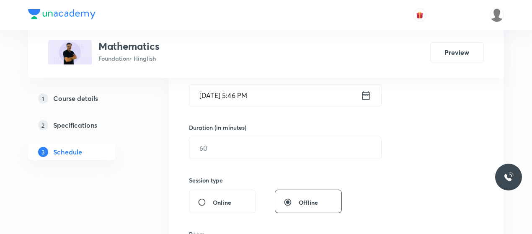
scroll to position [220, 0]
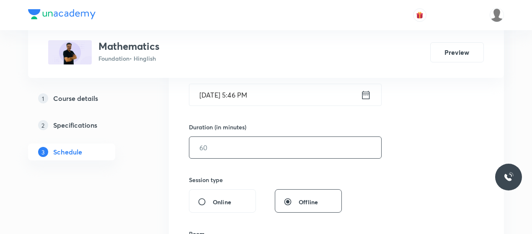
click at [227, 145] on input "text" at bounding box center [285, 147] width 192 height 21
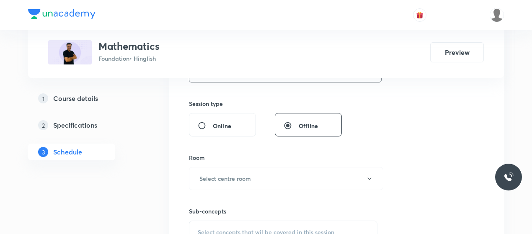
scroll to position [325, 0]
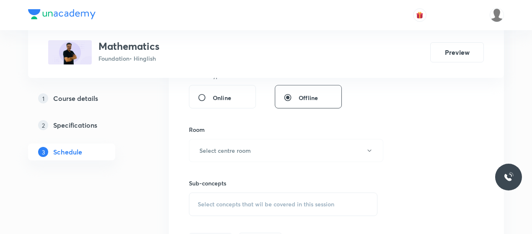
type input "45"
click at [227, 146] on h6 "Select centre room" at bounding box center [225, 150] width 52 height 9
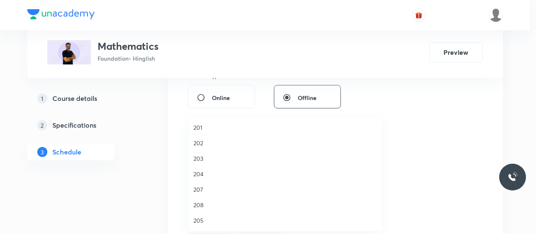
click at [199, 144] on span "202" at bounding box center [284, 143] width 183 height 9
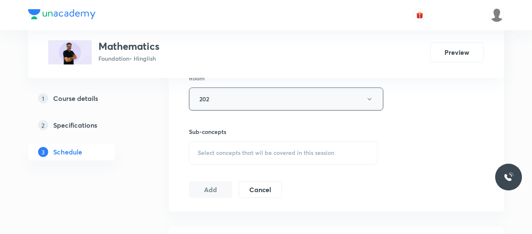
scroll to position [380, 0]
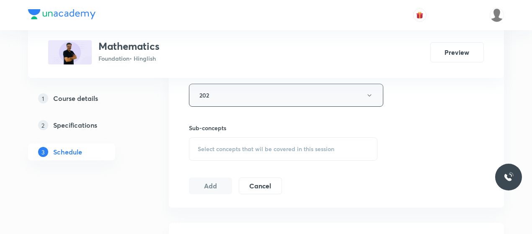
click at [270, 157] on div "Select concepts that wil be covered in this session" at bounding box center [283, 148] width 188 height 23
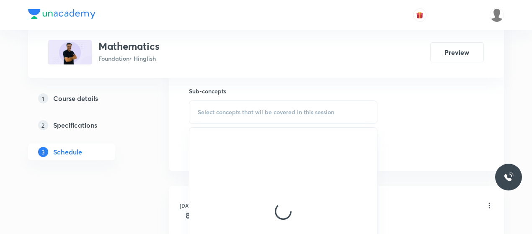
scroll to position [422, 0]
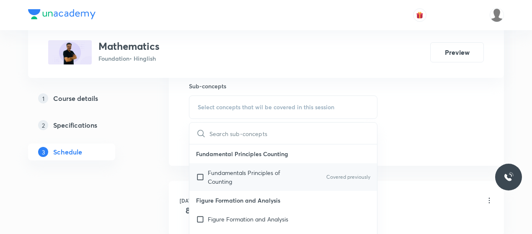
click at [235, 175] on p "Fundamentals Principles of Counting" at bounding box center [250, 177] width 85 height 18
checkbox input "true"
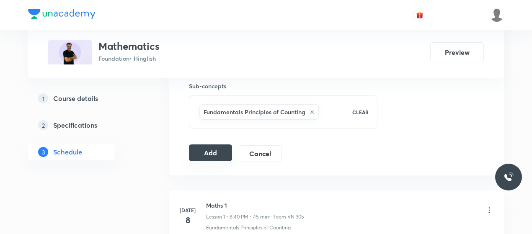
click at [210, 151] on button "Add" at bounding box center [210, 152] width 43 height 17
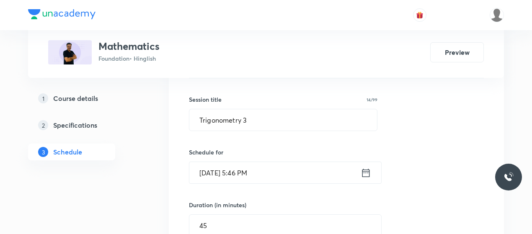
scroll to position [142, 0]
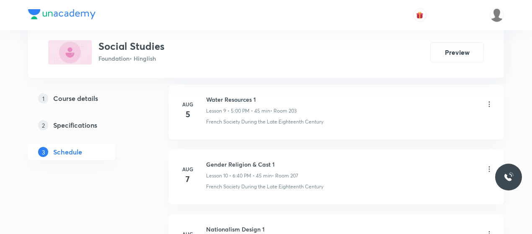
scroll to position [1535, 0]
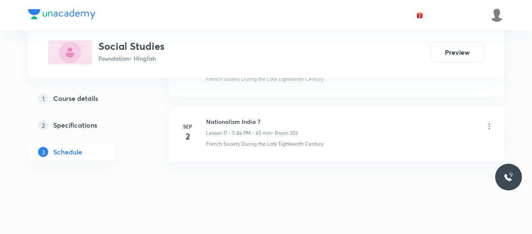
click at [236, 119] on h6 "Nationalism India 7" at bounding box center [252, 121] width 92 height 9
copy h6 "Nationalism India 7"
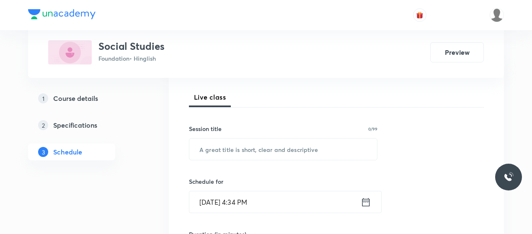
scroll to position [116, 0]
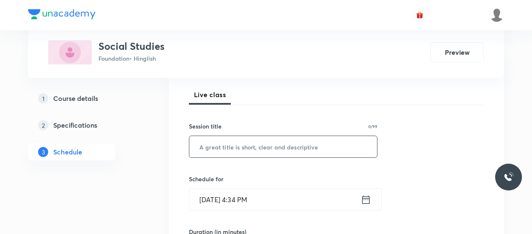
click at [241, 143] on input "text" at bounding box center [283, 146] width 188 height 21
paste input "Nationalism India 7"
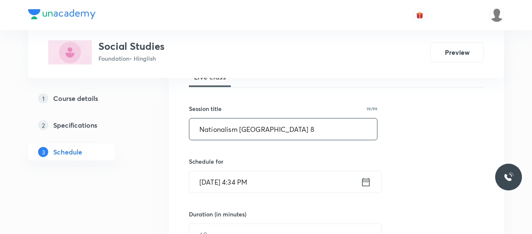
scroll to position [137, 0]
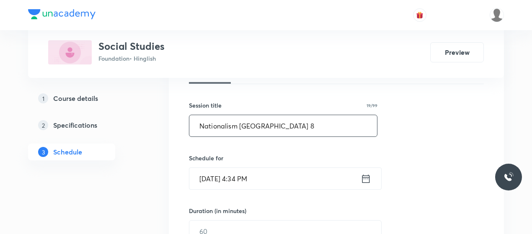
type input "Nationalism [GEOGRAPHIC_DATA] 8"
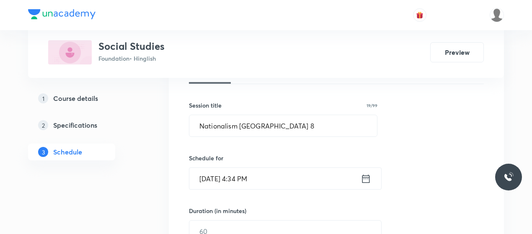
click at [215, 178] on input "[DATE] 4:34 PM" at bounding box center [274, 178] width 171 height 21
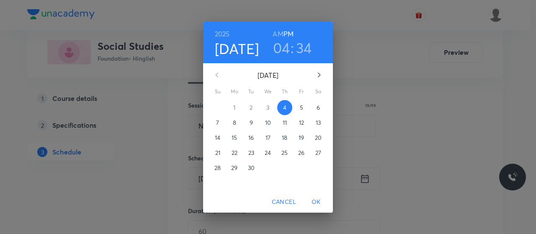
click at [285, 47] on h3 "04" at bounding box center [281, 48] width 17 height 18
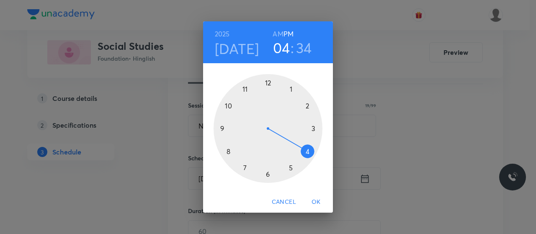
click at [268, 177] on div at bounding box center [268, 128] width 109 height 109
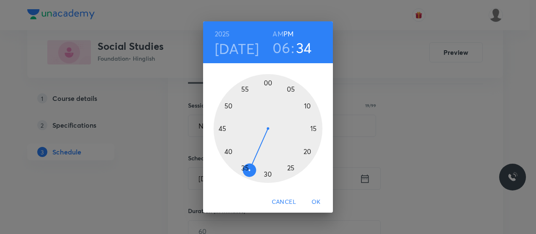
click at [228, 151] on div at bounding box center [268, 128] width 109 height 109
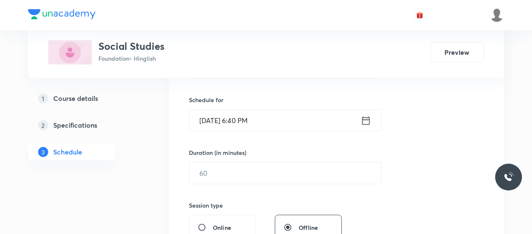
scroll to position [196, 0]
click at [239, 172] on input "text" at bounding box center [285, 172] width 192 height 21
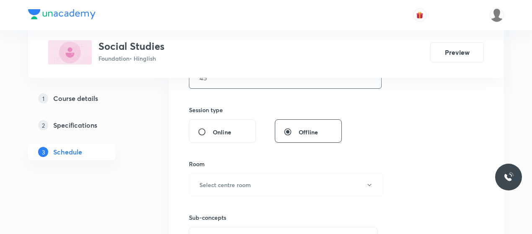
scroll to position [314, 0]
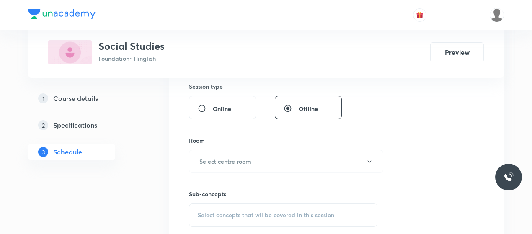
type input "45"
click at [239, 173] on div "Sub-concepts Select concepts that wil be covered in this session" at bounding box center [283, 200] width 188 height 54
click at [243, 161] on h6 "Select centre room" at bounding box center [225, 161] width 52 height 9
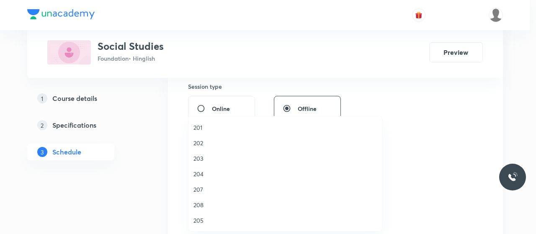
click at [196, 144] on span "202" at bounding box center [284, 143] width 183 height 9
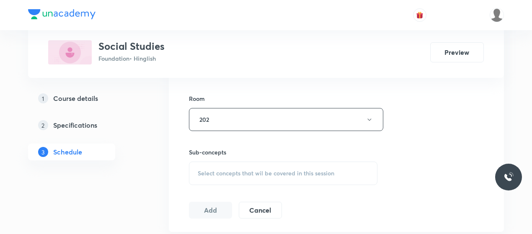
scroll to position [359, 0]
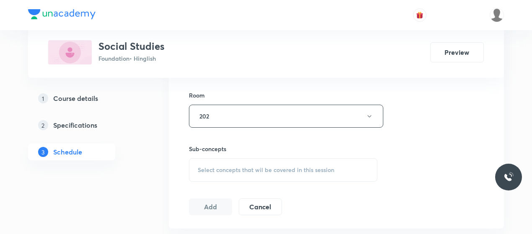
click at [257, 170] on span "Select concepts that wil be covered in this session" at bounding box center [266, 170] width 137 height 7
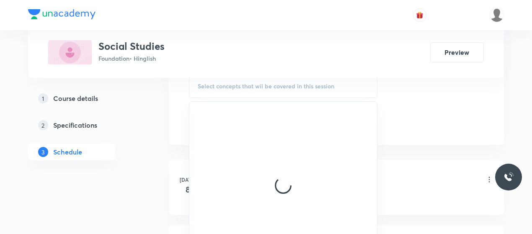
scroll to position [443, 0]
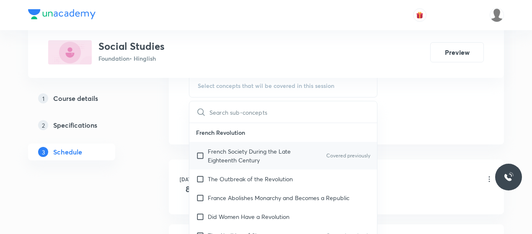
click at [246, 150] on p "French Society During the Late Eighteenth Century" at bounding box center [250, 156] width 85 height 18
checkbox input "true"
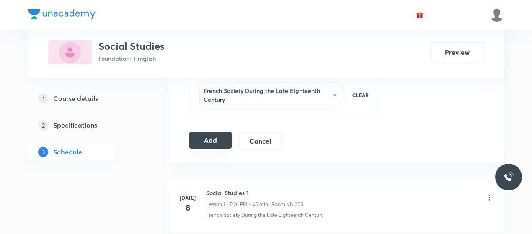
click at [209, 137] on button "Add" at bounding box center [210, 140] width 43 height 17
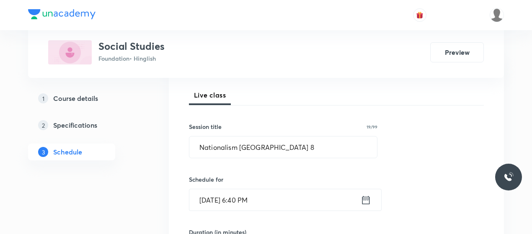
scroll to position [118, 0]
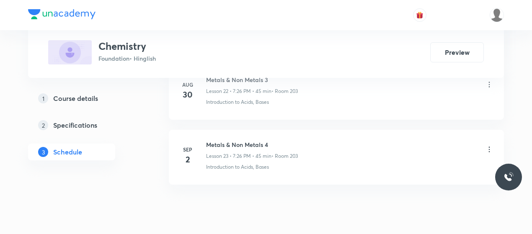
scroll to position [1922, 0]
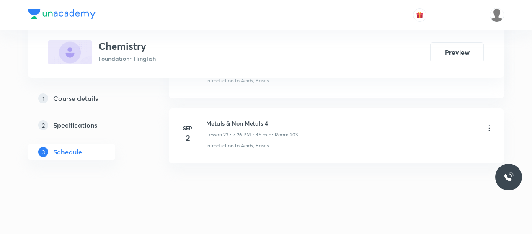
click at [222, 119] on h6 "Metals & Non Metals 4" at bounding box center [252, 123] width 92 height 9
copy h6 "Metals & Non Metals 4"
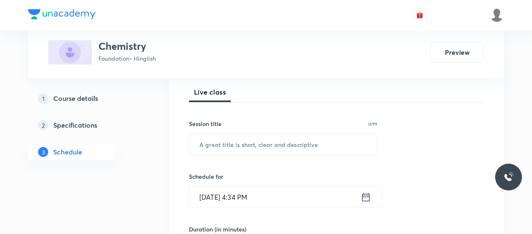
scroll to position [125, 0]
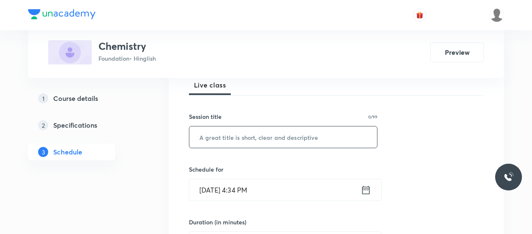
click at [233, 139] on input "text" at bounding box center [283, 136] width 188 height 21
paste input "Metals & Non Metals 4"
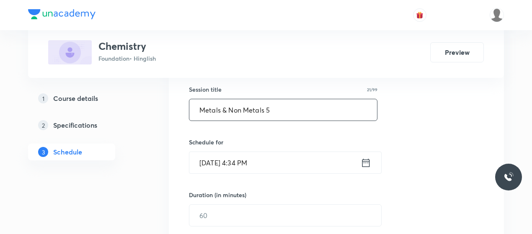
scroll to position [153, 0]
type input "Metals & Non Metals 5"
click at [234, 163] on input "[DATE] 4:34 PM" at bounding box center [274, 162] width 171 height 21
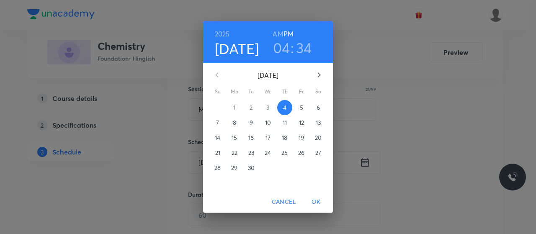
click at [286, 53] on h3 "04" at bounding box center [281, 48] width 17 height 18
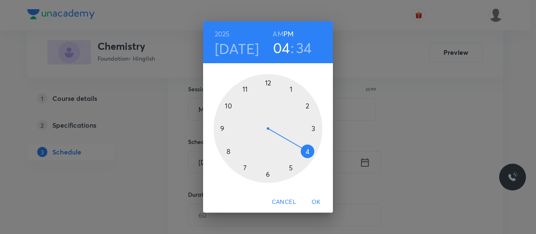
click at [244, 167] on div at bounding box center [268, 128] width 109 height 109
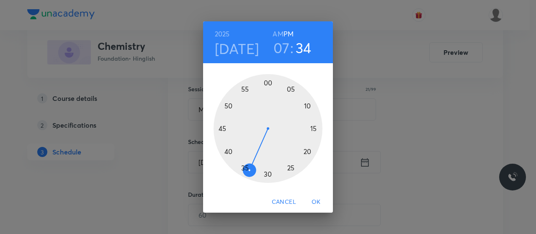
click at [286, 170] on div at bounding box center [268, 128] width 109 height 109
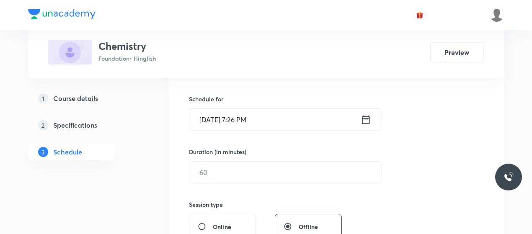
scroll to position [219, 0]
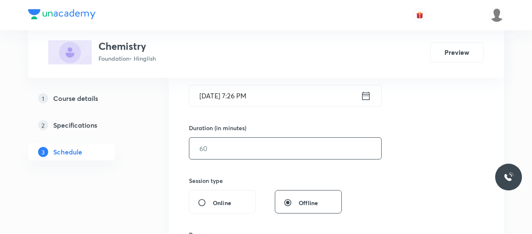
click at [265, 147] on input "text" at bounding box center [285, 148] width 192 height 21
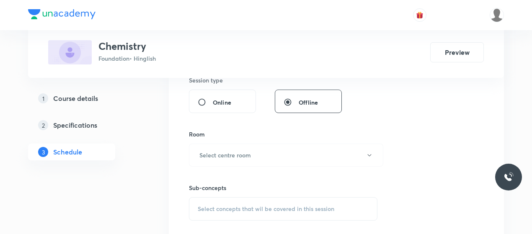
scroll to position [321, 0]
type input "45"
click at [265, 147] on button "Select centre room" at bounding box center [286, 154] width 194 height 23
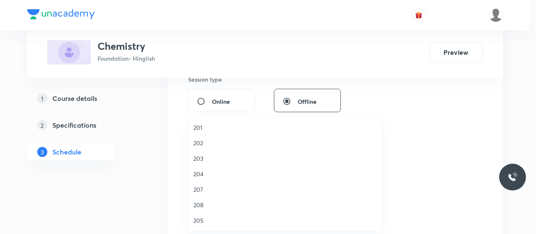
click at [203, 144] on span "202" at bounding box center [284, 143] width 183 height 9
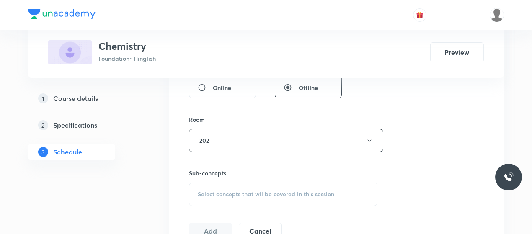
scroll to position [336, 0]
click at [249, 194] on span "Select concepts that wil be covered in this session" at bounding box center [266, 192] width 137 height 7
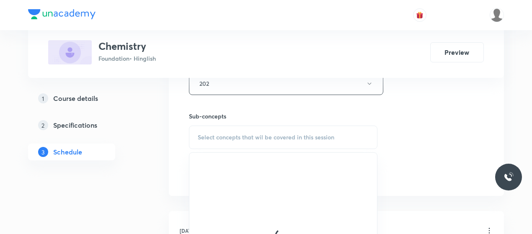
scroll to position [394, 0]
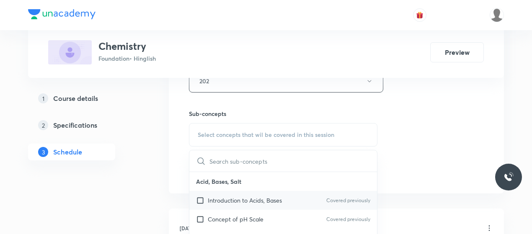
click at [225, 196] on p "Introduction to Acids, Bases" at bounding box center [245, 200] width 74 height 9
checkbox input "true"
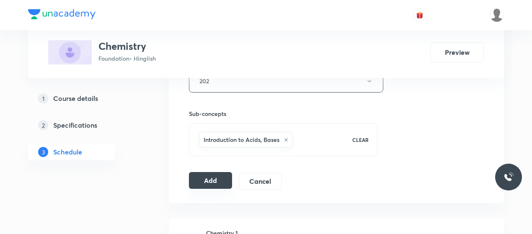
click at [223, 172] on button "Add" at bounding box center [210, 180] width 43 height 17
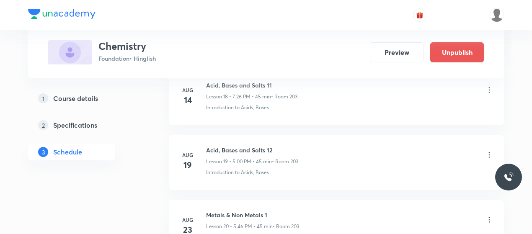
scroll to position [1603, 0]
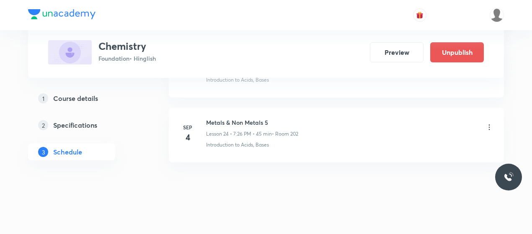
click at [489, 127] on icon at bounding box center [489, 131] width 8 height 8
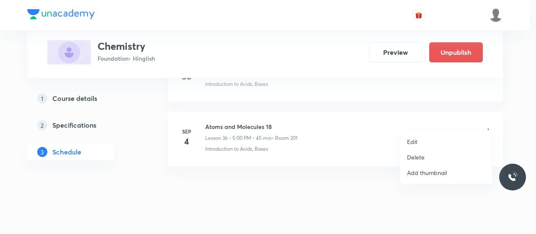
click at [411, 143] on p "Edit" at bounding box center [412, 141] width 10 height 9
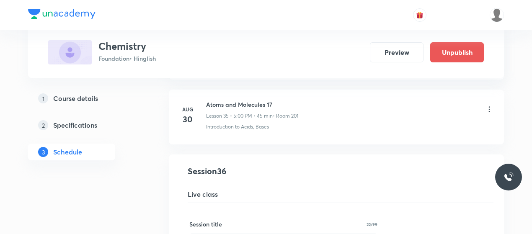
scroll to position [2322, 0]
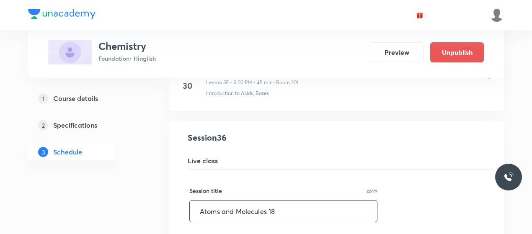
click at [249, 201] on input "Atoms and Molecules 18" at bounding box center [283, 211] width 187 height 21
paste input "structure of atoms"
click at [273, 206] on input "Structure of atoms" at bounding box center [283, 211] width 187 height 21
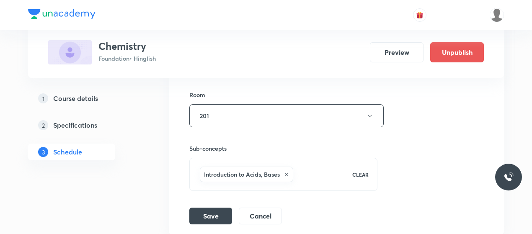
scroll to position [2632, 0]
type input "Structure of atoms 1"
click at [209, 206] on button "Save" at bounding box center [210, 214] width 43 height 17
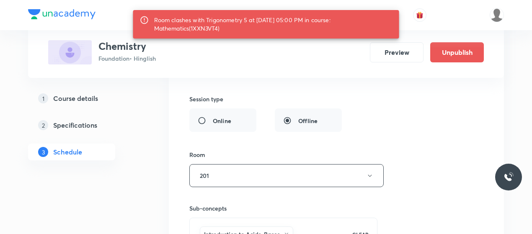
scroll to position [2591, 0]
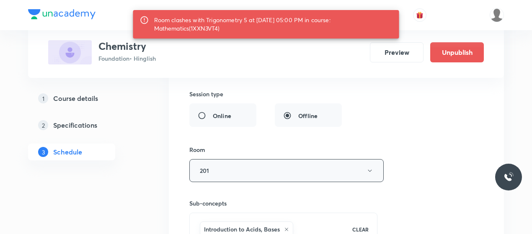
click at [279, 165] on button "201" at bounding box center [286, 170] width 194 height 23
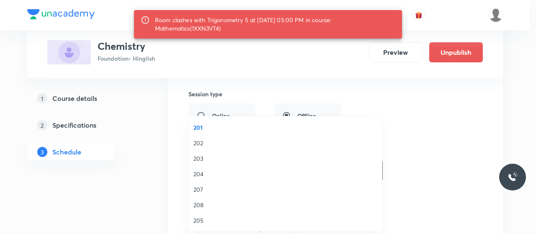
click at [196, 157] on span "203" at bounding box center [284, 158] width 183 height 9
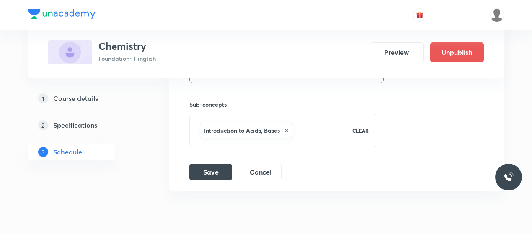
scroll to position [2691, 0]
click at [204, 162] on button "Save" at bounding box center [210, 170] width 43 height 17
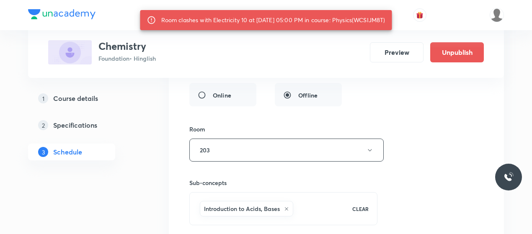
scroll to position [2611, 0]
click at [337, 142] on button "203" at bounding box center [286, 150] width 194 height 23
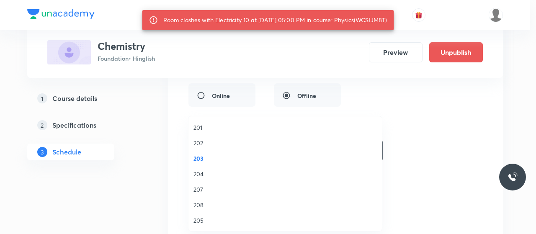
click at [198, 186] on span "207" at bounding box center [284, 189] width 183 height 9
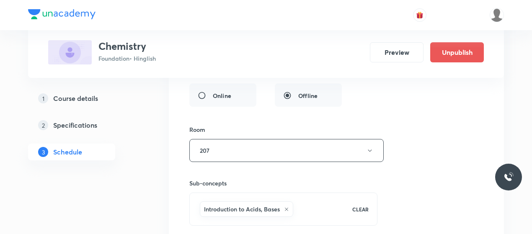
scroll to position [2651, 0]
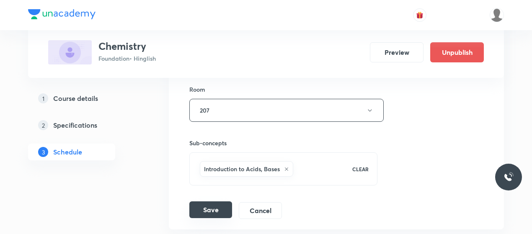
click at [205, 201] on button "Save" at bounding box center [210, 209] width 43 height 17
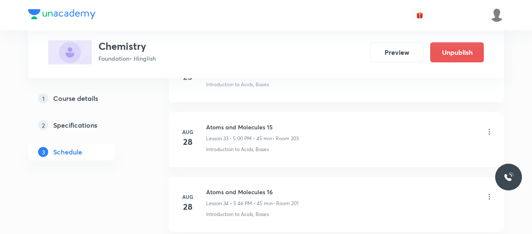
scroll to position [2379, 0]
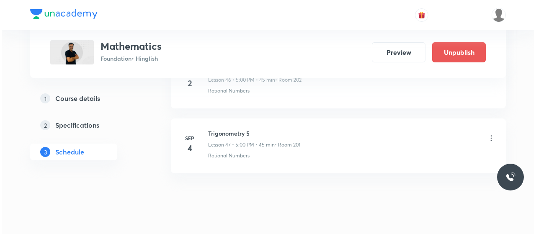
scroll to position [3469, 0]
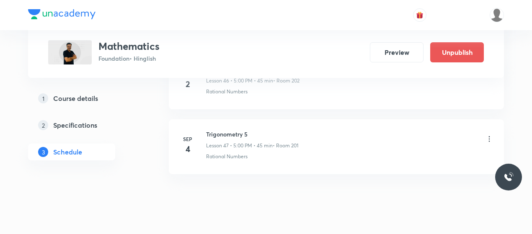
click at [488, 135] on icon at bounding box center [489, 139] width 8 height 8
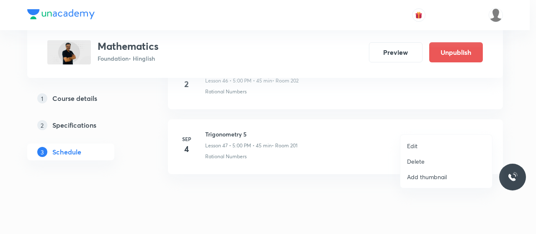
click at [407, 150] on li "Edit" at bounding box center [446, 145] width 92 height 15
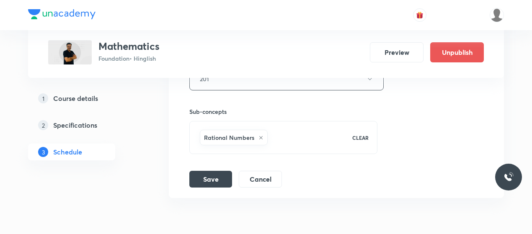
scroll to position [3410, 0]
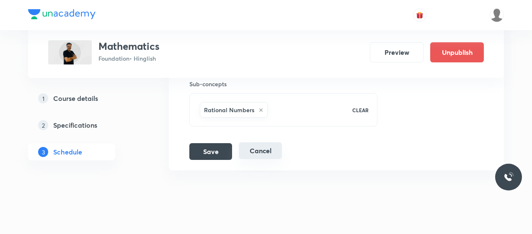
click at [262, 142] on button "Cancel" at bounding box center [260, 150] width 43 height 17
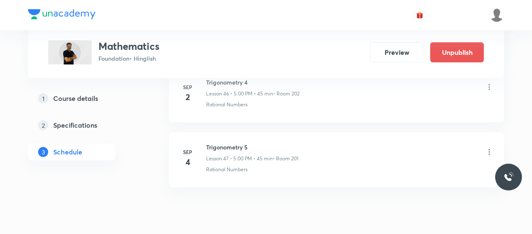
scroll to position [3068, 0]
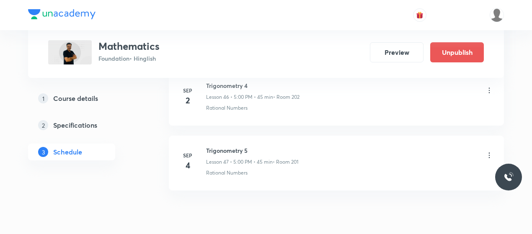
click at [215, 146] on h6 "Trigonometry 5" at bounding box center [252, 150] width 92 height 9
copy h6 "Trigonometry 5"
click at [490, 151] on icon at bounding box center [489, 155] width 8 height 8
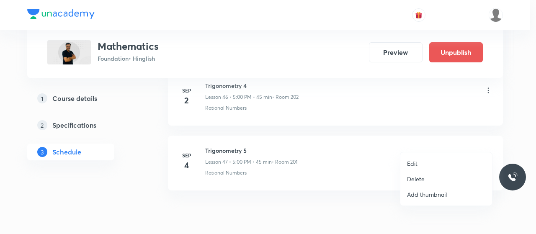
click at [415, 176] on p "Delete" at bounding box center [416, 179] width 18 height 9
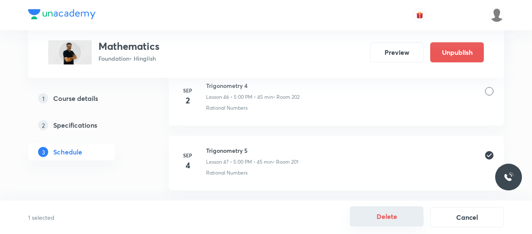
click at [378, 211] on button "Delete" at bounding box center [387, 216] width 74 height 20
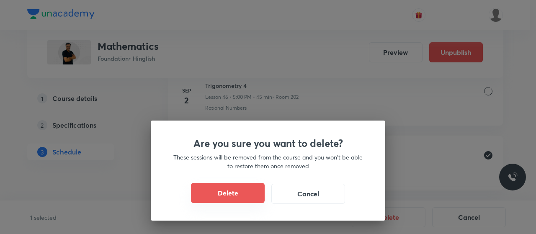
click at [245, 187] on button "Delete" at bounding box center [228, 193] width 74 height 20
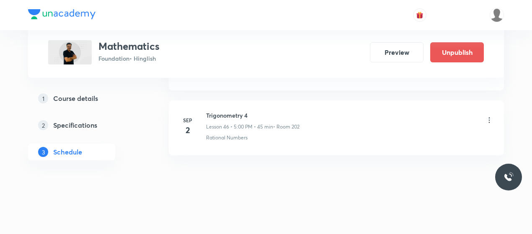
scroll to position [3025, 0]
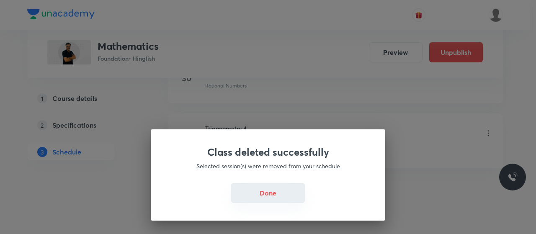
click at [271, 185] on button "Done" at bounding box center [268, 193] width 74 height 20
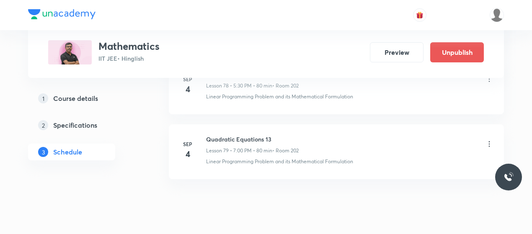
scroll to position [5591, 0]
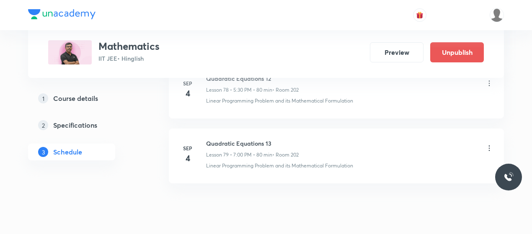
click at [91, 97] on h5 "Course details" at bounding box center [75, 98] width 45 height 10
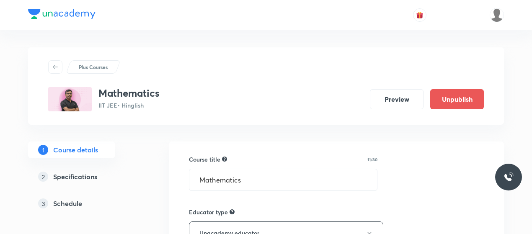
click at [83, 175] on h5 "Specifications" at bounding box center [75, 177] width 44 height 10
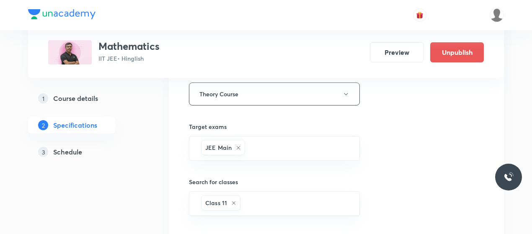
scroll to position [460, 0]
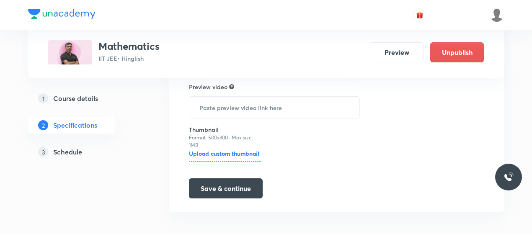
click at [62, 100] on h5 "Course details" at bounding box center [75, 98] width 45 height 10
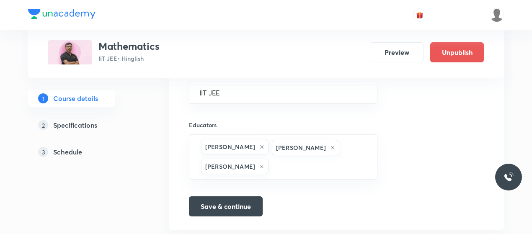
scroll to position [612, 0]
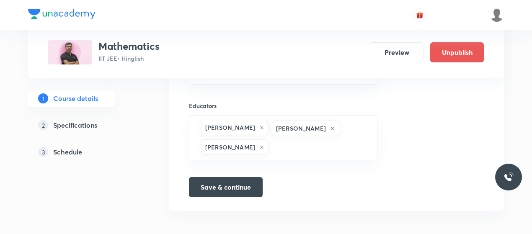
click at [72, 154] on h5 "Schedule" at bounding box center [67, 152] width 29 height 10
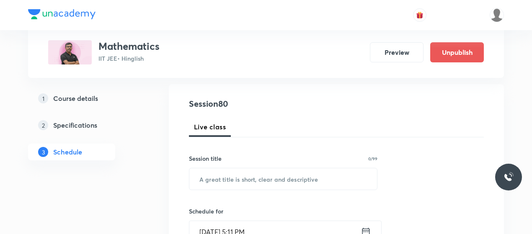
scroll to position [84, 0]
click at [238, 183] on input "text" at bounding box center [283, 178] width 188 height 21
type input "s"
click at [214, 177] on input "Statitics" at bounding box center [283, 178] width 188 height 21
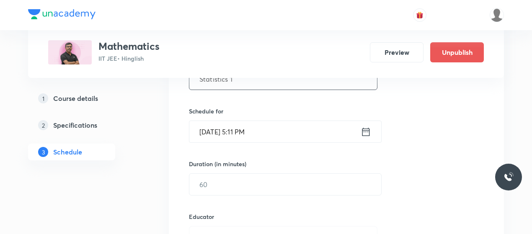
scroll to position [184, 0]
type input "Statistics 1"
click at [240, 129] on input "Sep 4, 2025, 5:11 PM" at bounding box center [274, 131] width 171 height 21
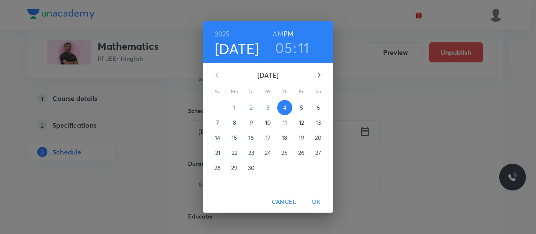
click at [299, 108] on span "5" at bounding box center [301, 107] width 15 height 8
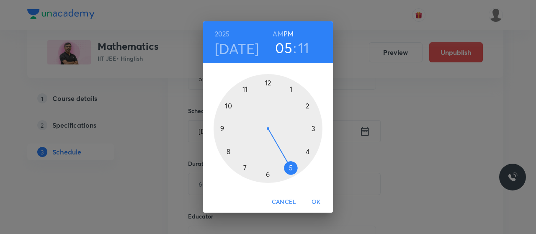
click at [280, 32] on h6 "AM" at bounding box center [278, 34] width 10 height 12
click at [287, 33] on h6 "PM" at bounding box center [289, 34] width 10 height 12
click at [307, 152] on div at bounding box center [268, 128] width 109 height 109
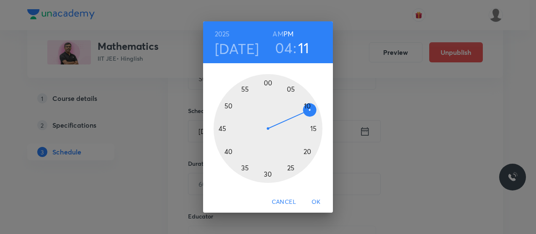
click at [268, 83] on div at bounding box center [268, 128] width 109 height 109
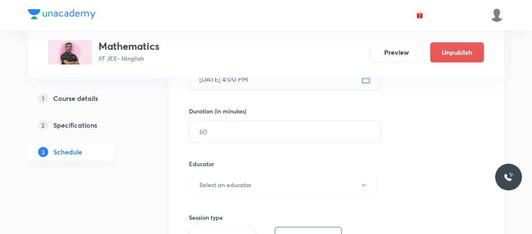
scroll to position [239, 0]
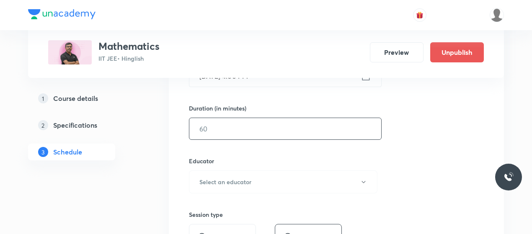
click at [223, 129] on input "text" at bounding box center [285, 128] width 192 height 21
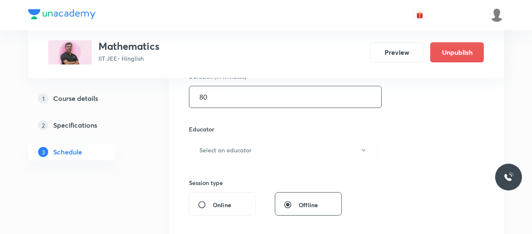
scroll to position [271, 0]
type input "80"
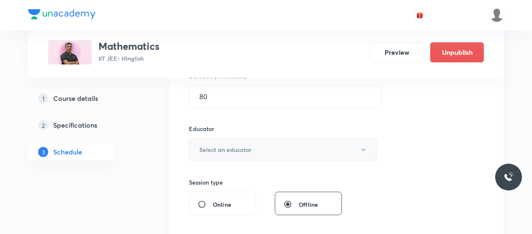
click at [231, 151] on h6 "Select an educator" at bounding box center [225, 149] width 52 height 9
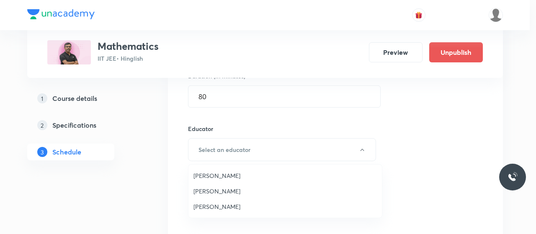
click at [207, 205] on span "Sanjay Chaurasia" at bounding box center [284, 206] width 183 height 9
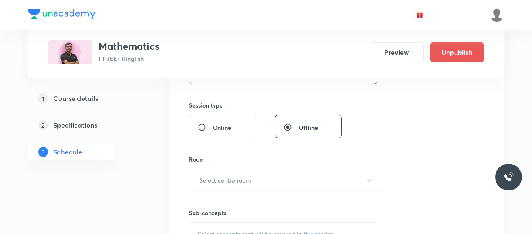
scroll to position [364, 0]
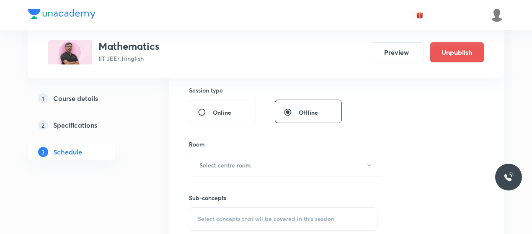
click at [243, 165] on h6 "Select centre room" at bounding box center [225, 165] width 52 height 9
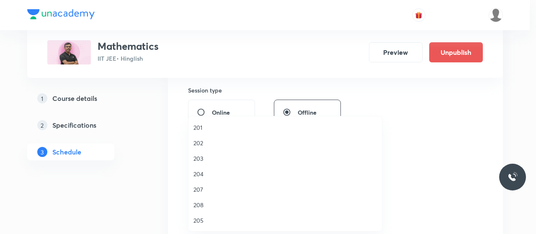
click at [199, 160] on span "203" at bounding box center [284, 158] width 183 height 9
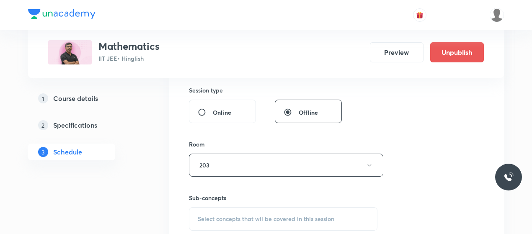
scroll to position [427, 0]
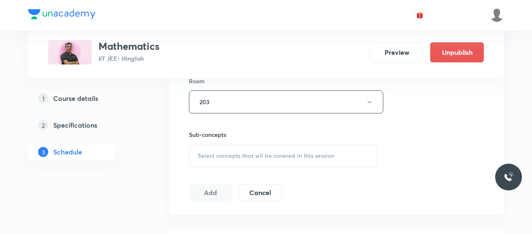
drag, startPoint x: 247, startPoint y: 188, endPoint x: 247, endPoint y: 155, distance: 33.1
click at [247, 155] on span "Select concepts that wil be covered in this session" at bounding box center [266, 155] width 137 height 7
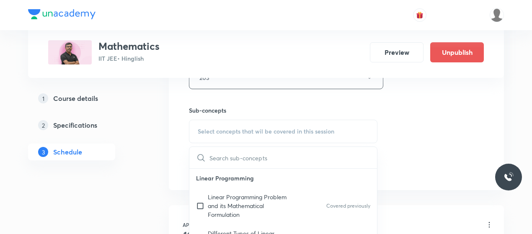
scroll to position [462, 0]
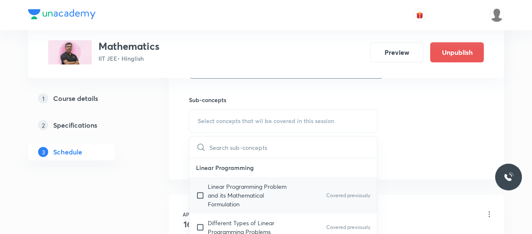
click at [235, 194] on p "Linear Programming Problem and its Mathematical Formulation" at bounding box center [250, 195] width 85 height 26
checkbox input "true"
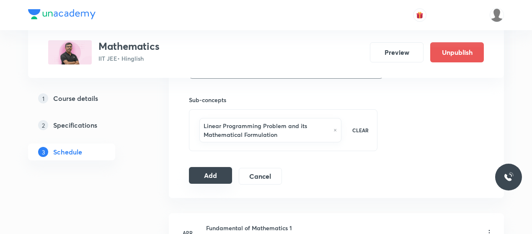
click at [217, 173] on button "Add" at bounding box center [210, 175] width 43 height 17
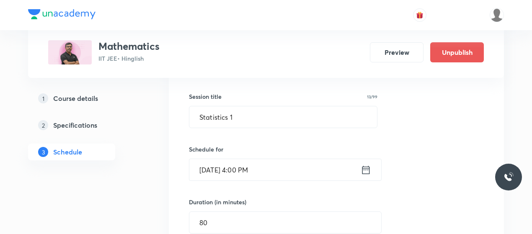
scroll to position [147, 0]
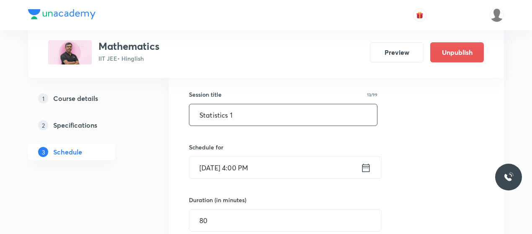
click at [216, 113] on input "Statistics 1" at bounding box center [283, 114] width 188 height 21
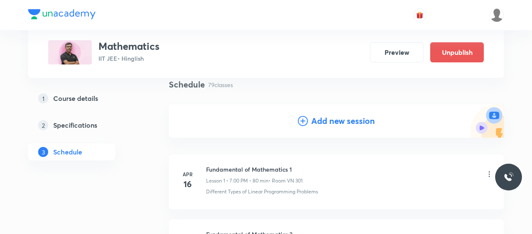
scroll to position [64, 0]
click at [298, 123] on icon at bounding box center [303, 121] width 10 height 10
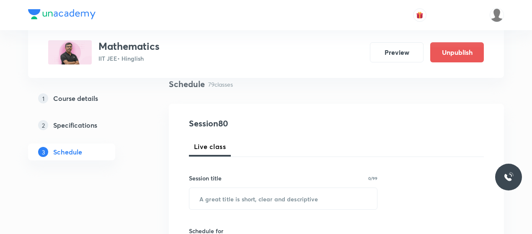
scroll to position [118, 0]
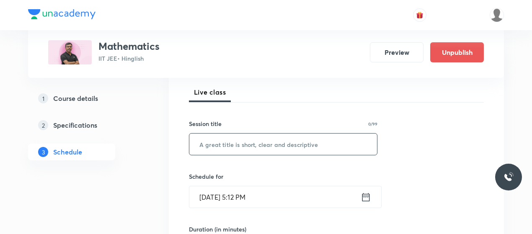
click at [220, 147] on input "text" at bounding box center [283, 144] width 188 height 21
paste input "XNKV5DF9"
type input "X"
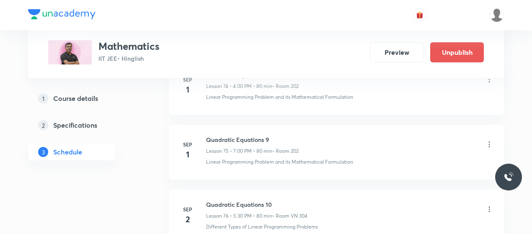
scroll to position [5660, 0]
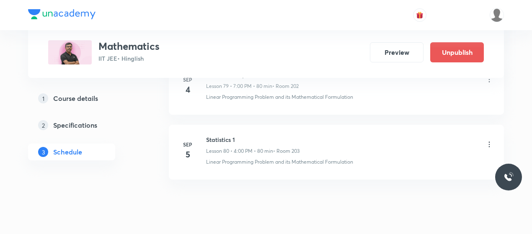
click at [212, 135] on h6 "Statistics 1" at bounding box center [252, 139] width 93 height 9
copy h6 "Statistics 1"
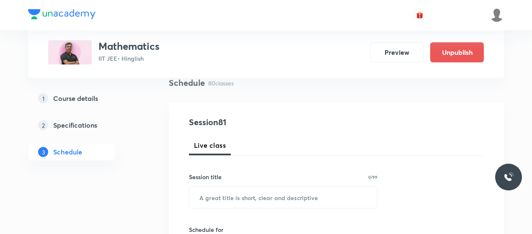
scroll to position [65, 0]
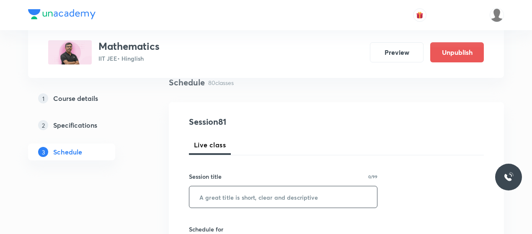
click at [230, 191] on input "text" at bounding box center [283, 196] width 188 height 21
paste input "Statistics 1"
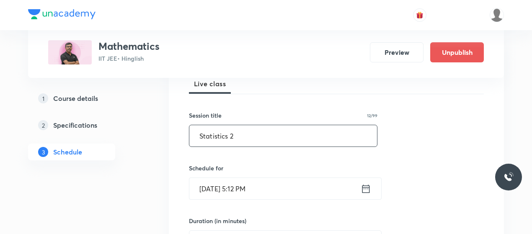
scroll to position [128, 0]
type input "Statistics 2"
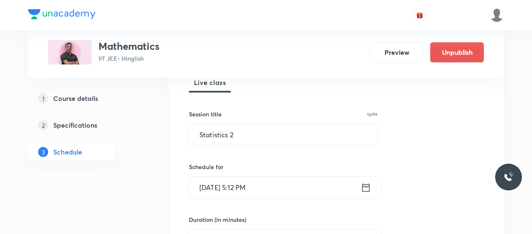
click at [217, 185] on input "Sep 4, 2025, 5:12 PM" at bounding box center [274, 187] width 171 height 21
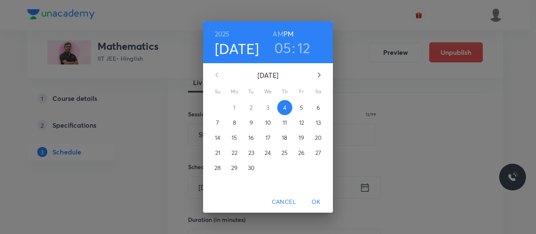
click at [302, 110] on p "5" at bounding box center [301, 107] width 3 height 8
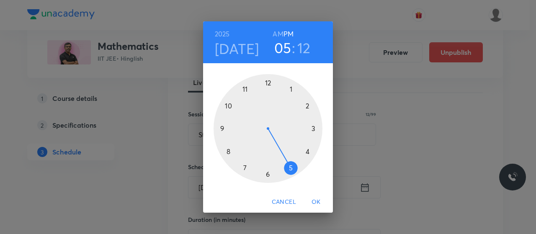
click at [284, 48] on h3 "05" at bounding box center [282, 48] width 17 height 18
click at [302, 49] on h3 "12" at bounding box center [303, 48] width 13 height 18
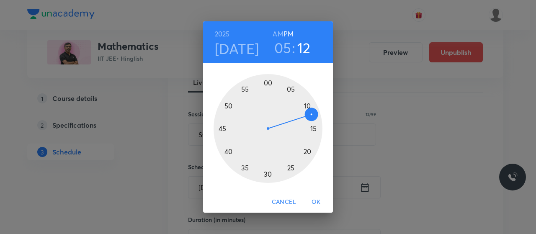
click at [269, 174] on div at bounding box center [268, 128] width 109 height 109
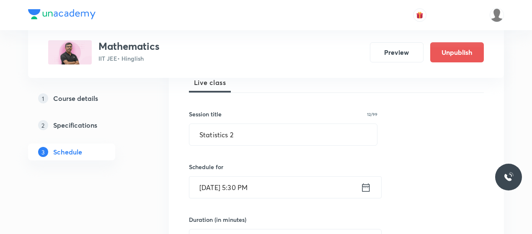
scroll to position [193, 0]
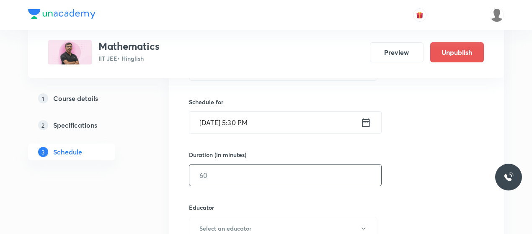
click at [230, 181] on input "text" at bounding box center [285, 175] width 192 height 21
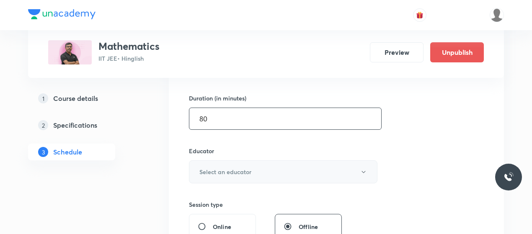
type input "80"
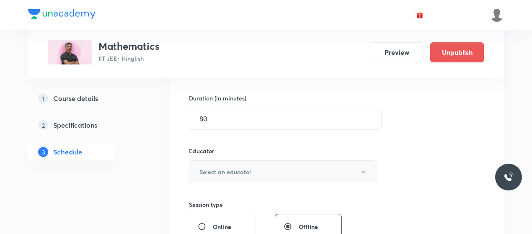
click at [248, 164] on button "Select an educator" at bounding box center [283, 171] width 188 height 23
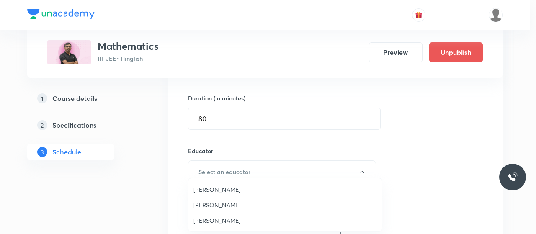
click at [220, 218] on span "Sanjay Chaurasia" at bounding box center [284, 220] width 183 height 9
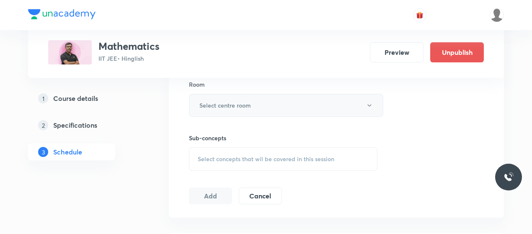
scroll to position [424, 0]
click at [262, 105] on button "Select centre room" at bounding box center [286, 104] width 194 height 23
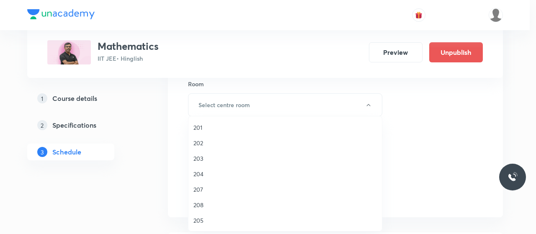
click at [204, 160] on span "203" at bounding box center [284, 158] width 183 height 9
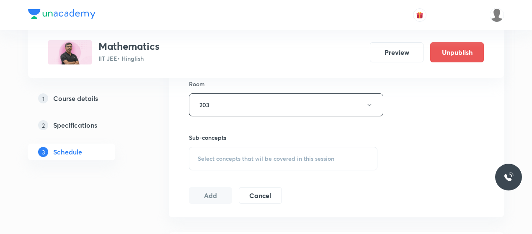
scroll to position [457, 0]
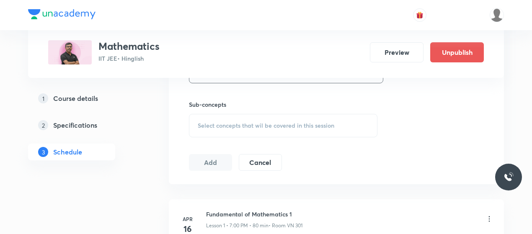
click at [250, 124] on span "Select concepts that wil be covered in this session" at bounding box center [266, 125] width 137 height 7
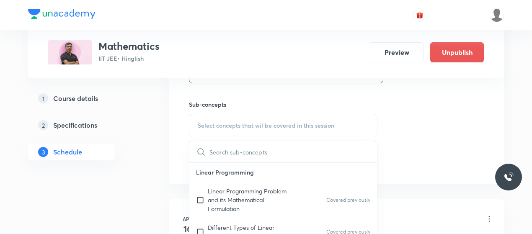
scroll to position [467, 0]
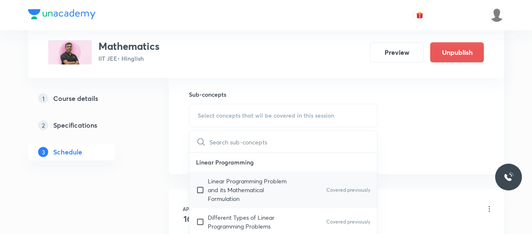
click at [223, 182] on p "Linear Programming Problem and its Mathematical Formulation" at bounding box center [250, 190] width 85 height 26
checkbox input "true"
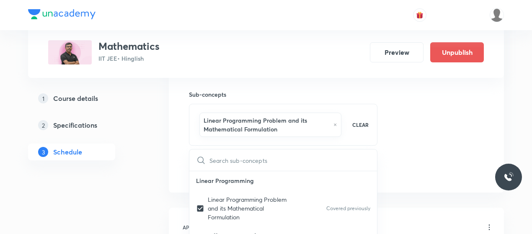
drag, startPoint x: 424, startPoint y: 124, endPoint x: 464, endPoint y: 106, distance: 43.9
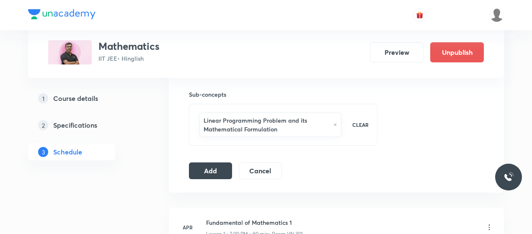
click at [205, 168] on button "Add" at bounding box center [210, 170] width 43 height 17
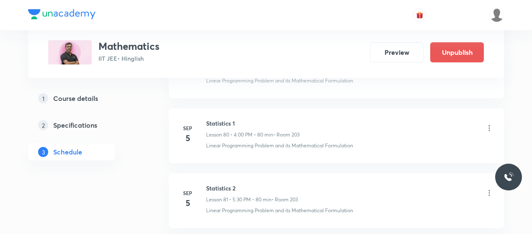
scroll to position [5288, 0]
